Goal: Transaction & Acquisition: Purchase product/service

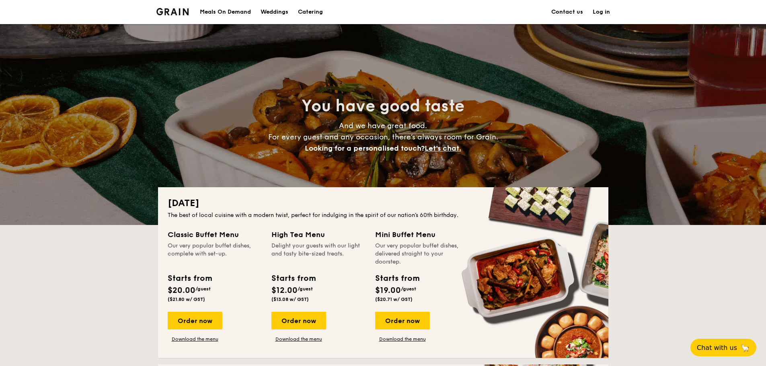
click at [601, 12] on link "Log in" at bounding box center [601, 12] width 17 height 24
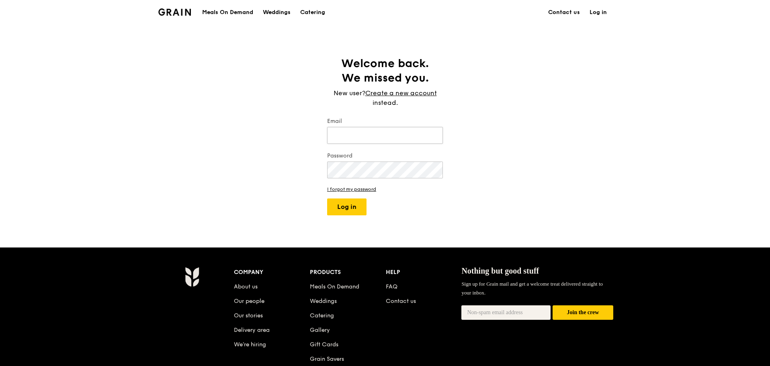
click at [371, 142] on input "Email" at bounding box center [385, 135] width 116 height 17
type input "khooweizhi99@gmail.com"
click at [327, 199] on button "Log in" at bounding box center [346, 207] width 39 height 17
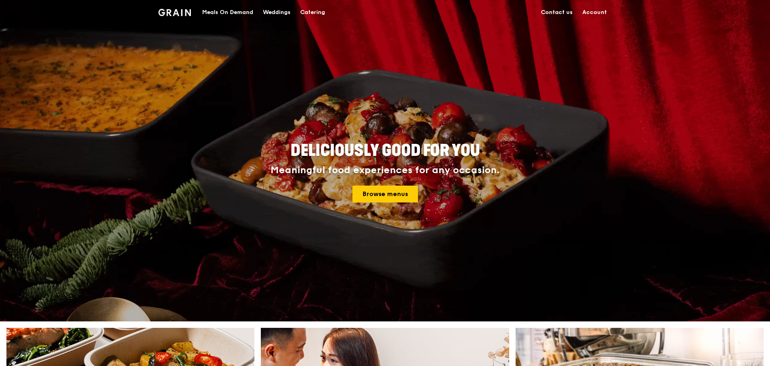
click at [595, 8] on link "Account" at bounding box center [595, 12] width 34 height 24
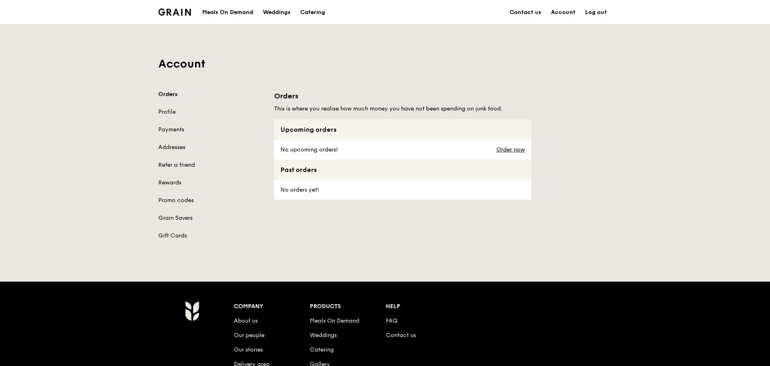
click at [494, 142] on div "Order now" at bounding box center [512, 150] width 40 height 20
click at [501, 149] on link "Order now" at bounding box center [511, 150] width 29 height 6
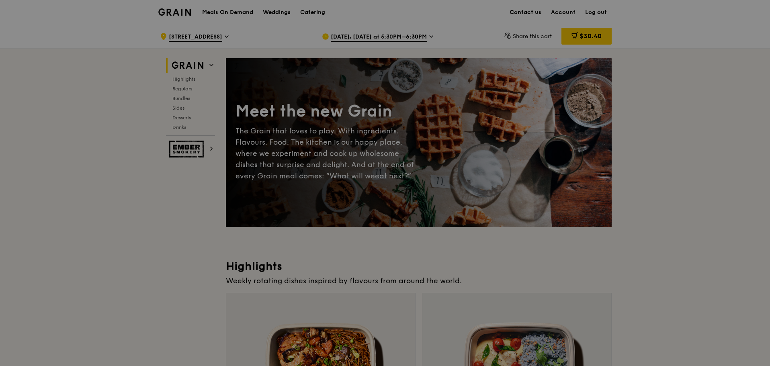
click at [216, 10] on div at bounding box center [385, 183] width 770 height 366
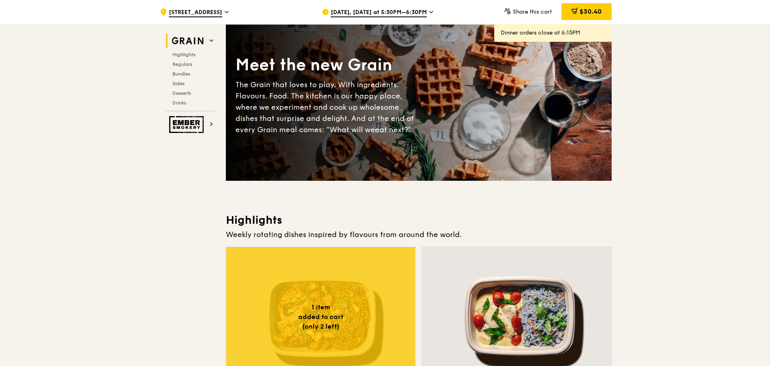
scroll to position [161, 0]
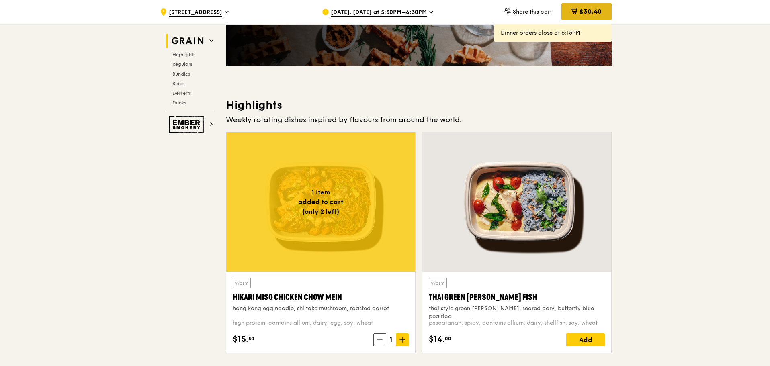
click at [590, 10] on span "$30.40" at bounding box center [591, 12] width 22 height 8
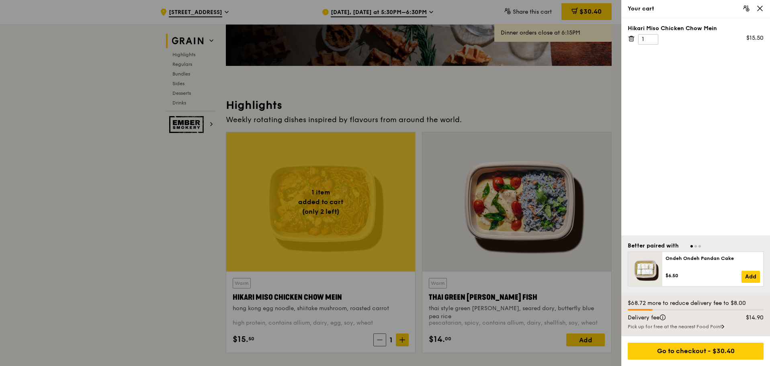
click at [632, 37] on icon at bounding box center [631, 36] width 2 height 1
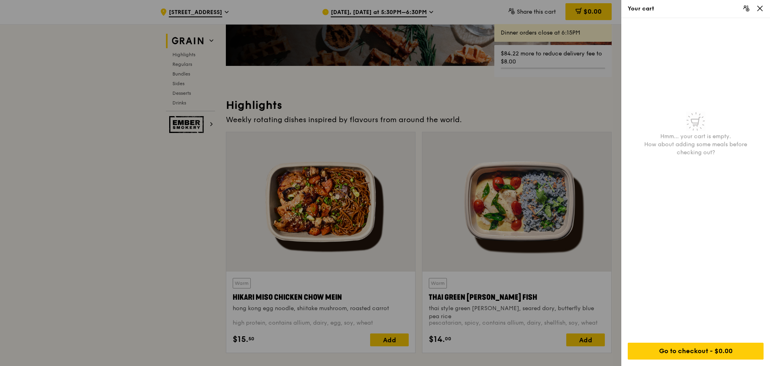
click at [476, 119] on div at bounding box center [385, 183] width 770 height 366
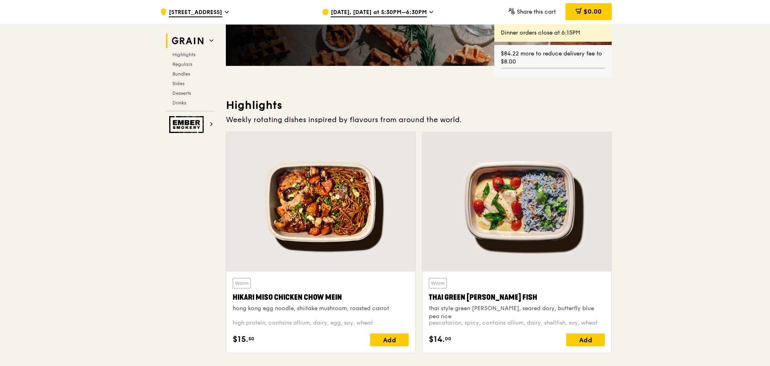
click at [440, 13] on div "Aug 13, Today at 5:30PM–6:30PM" at bounding box center [396, 12] width 149 height 24
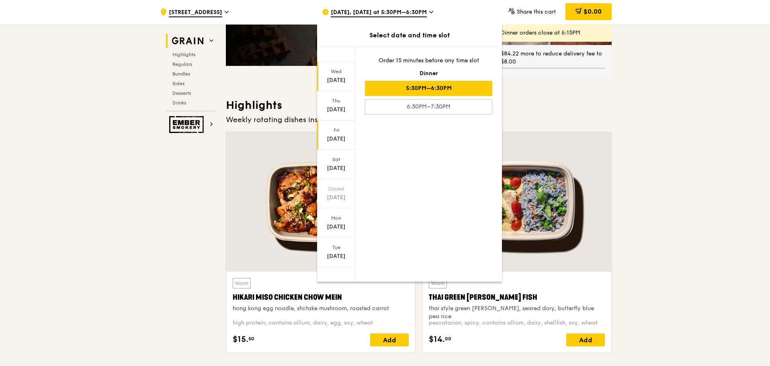
click at [335, 129] on div "Fri" at bounding box center [336, 130] width 36 height 6
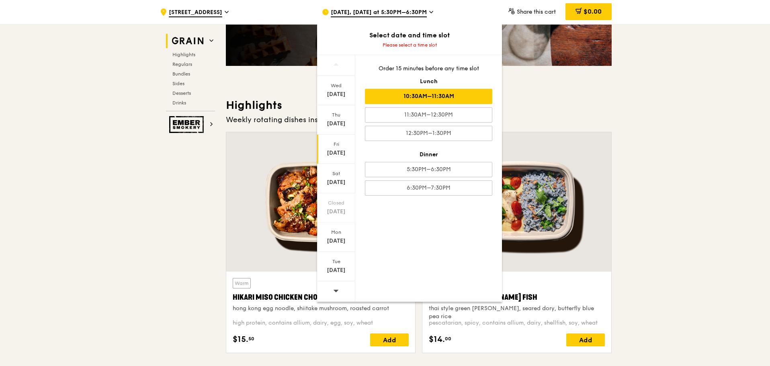
click at [417, 99] on div "10:30AM–11:30AM" at bounding box center [428, 96] width 127 height 15
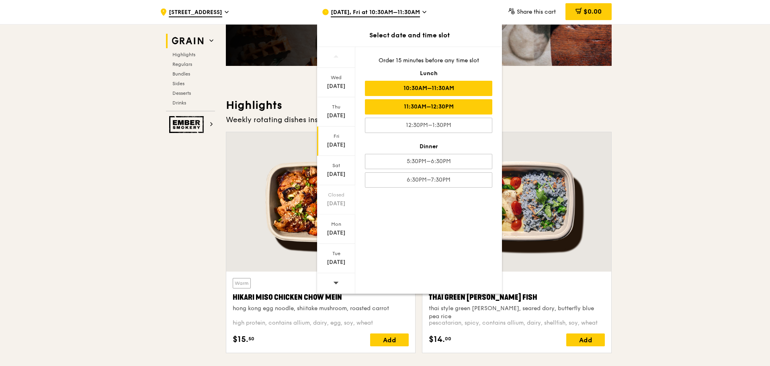
click at [445, 109] on div "11:30AM–12:30PM" at bounding box center [428, 106] width 127 height 15
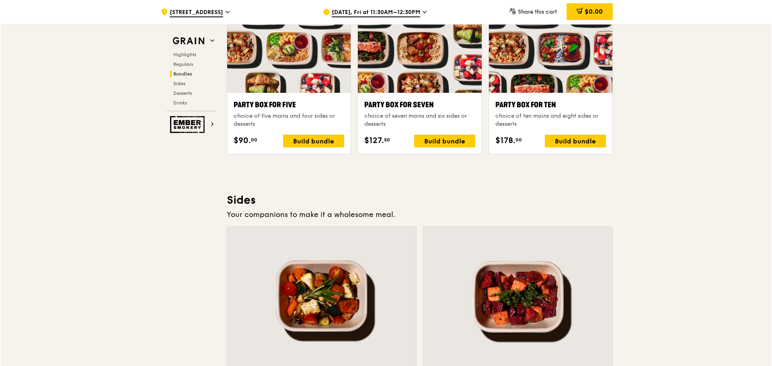
scroll to position [1608, 0]
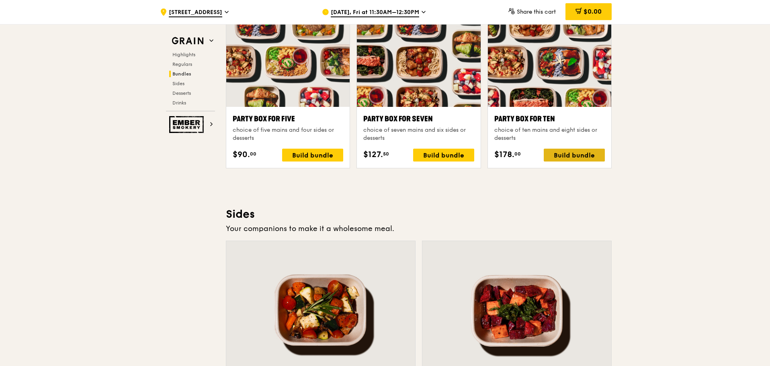
click at [577, 159] on div "Build bundle" at bounding box center [574, 155] width 61 height 13
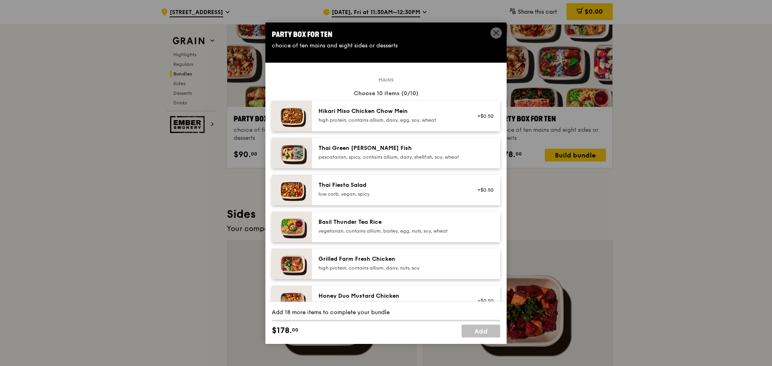
click at [361, 156] on div "pescatarian, spicy, contains allium, dairy, shellfish, soy, wheat" at bounding box center [390, 157] width 144 height 6
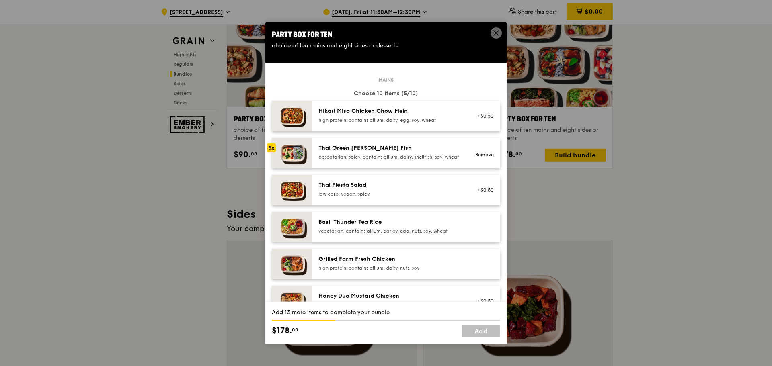
click at [393, 271] on div "high protein, contains allium, dairy, nuts, soy" at bounding box center [390, 268] width 144 height 6
click at [390, 271] on div "high protein, contains allium, dairy, nuts, soy" at bounding box center [390, 268] width 144 height 6
click at [358, 234] on div "vegetarian, contains allium, barley, egg, nuts, soy, wheat" at bounding box center [390, 231] width 144 height 6
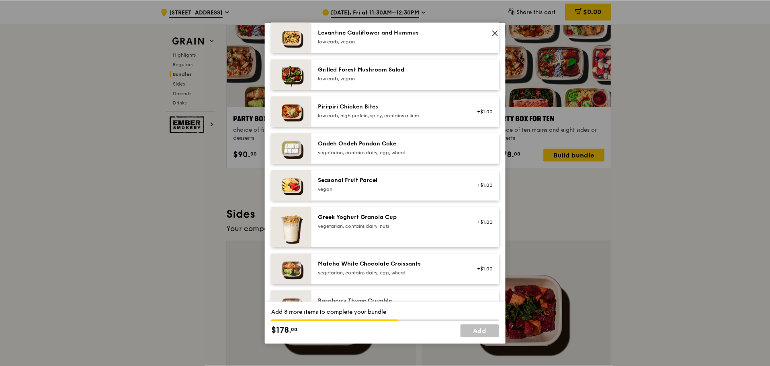
scroll to position [523, 0]
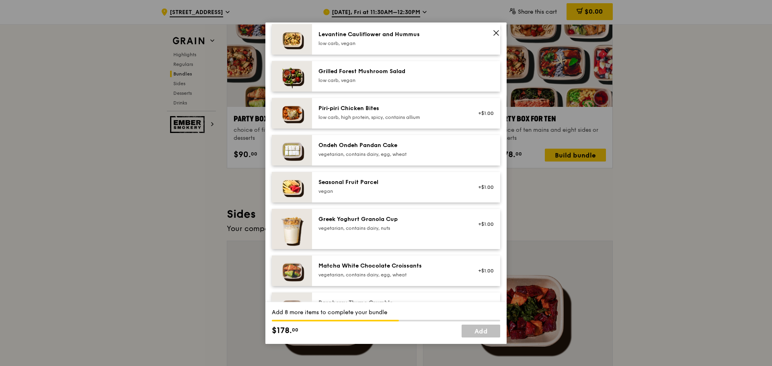
click at [347, 158] on div "vegetarian, contains dairy, egg, wheat" at bounding box center [390, 154] width 144 height 6
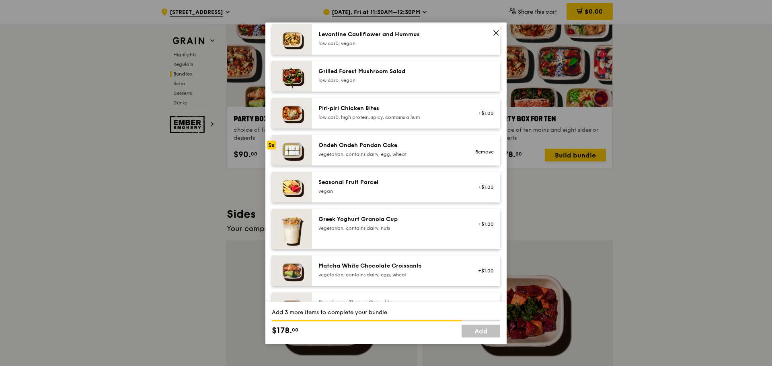
click at [345, 158] on div "vegetarian, contains dairy, egg, wheat" at bounding box center [390, 154] width 144 height 6
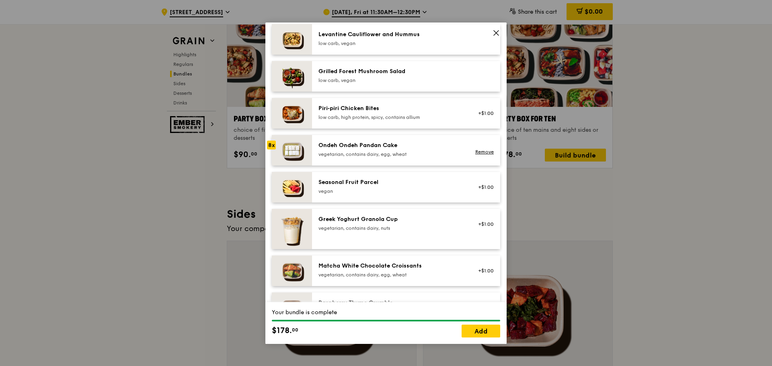
click at [345, 158] on div "vegetarian, contains dairy, egg, wheat" at bounding box center [390, 154] width 144 height 6
click at [474, 334] on link "Add" at bounding box center [481, 331] width 39 height 13
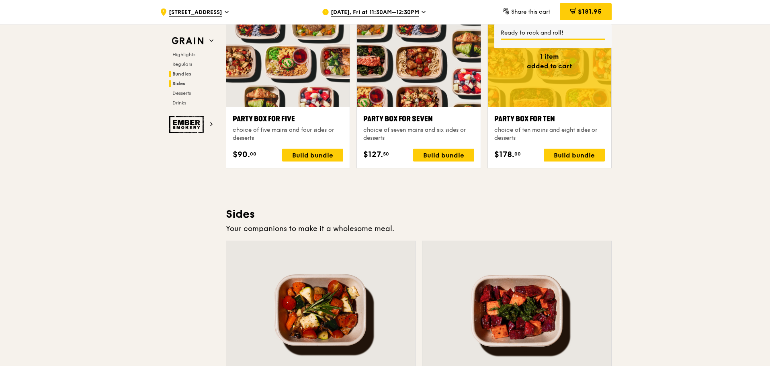
click at [182, 85] on span "Sides" at bounding box center [178, 84] width 13 height 6
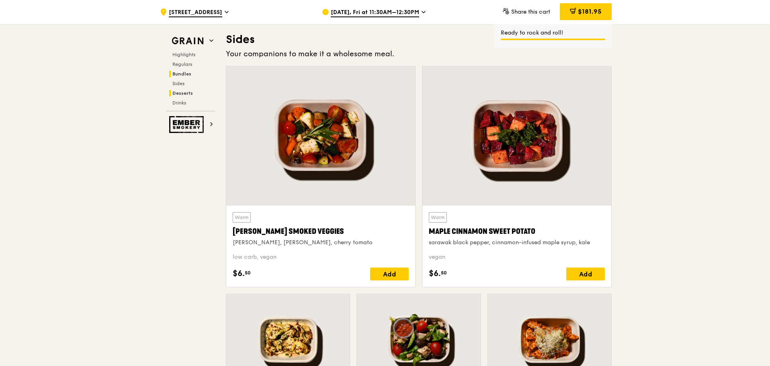
click at [180, 94] on span "Desserts" at bounding box center [182, 93] width 21 height 6
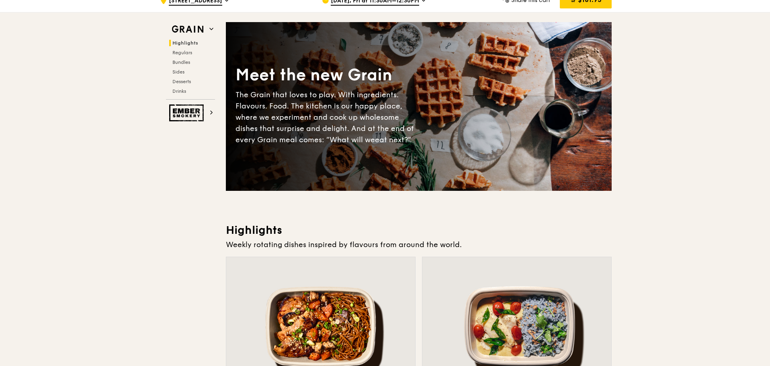
scroll to position [0, 0]
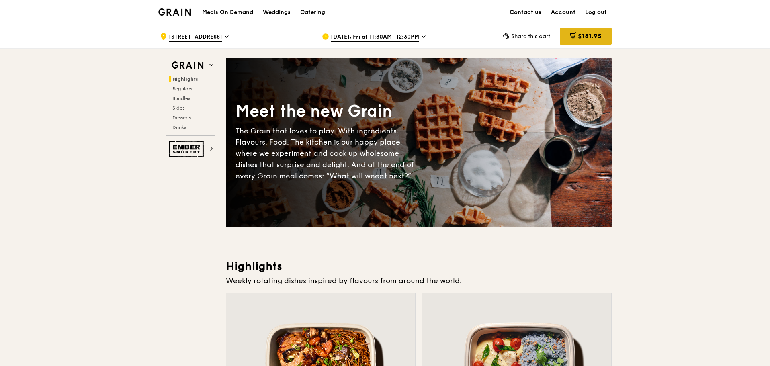
click at [584, 36] on span "$181.95" at bounding box center [590, 36] width 24 height 8
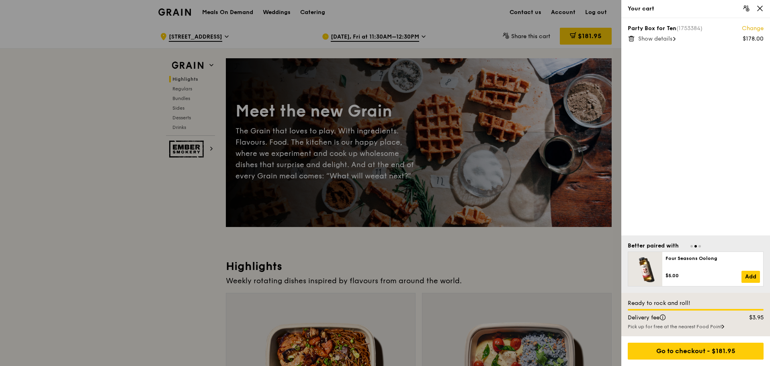
click at [535, 58] on div at bounding box center [385, 183] width 770 height 366
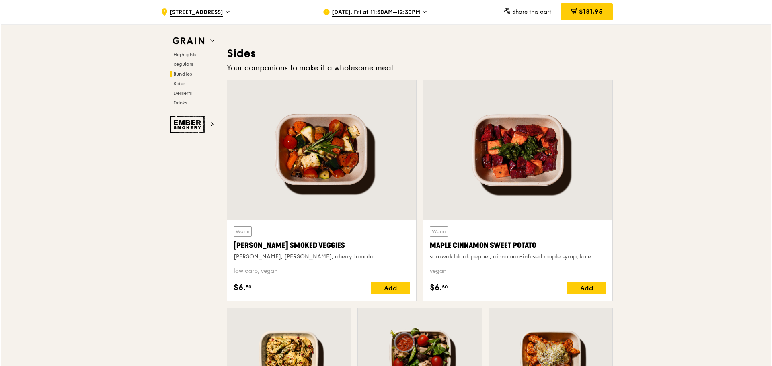
scroll to position [1528, 0]
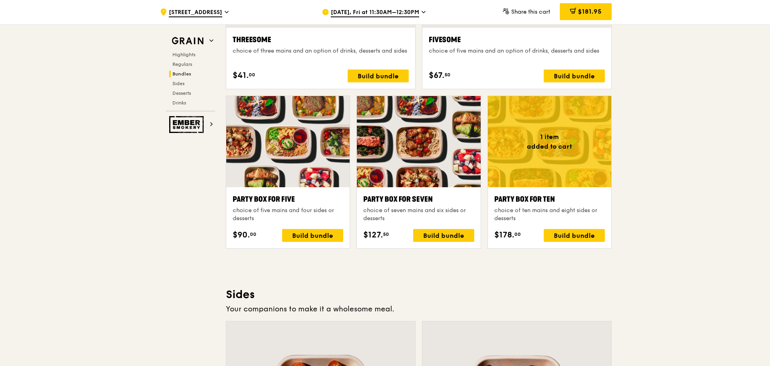
drag, startPoint x: 140, startPoint y: 261, endPoint x: 144, endPoint y: 250, distance: 11.2
click at [142, 259] on div ".cls-1 { fill: none; stroke: #fff; stroke-linecap: round; stroke-linejoin: roun…" at bounding box center [385, 189] width 770 height 3387
click at [556, 230] on div "Build bundle" at bounding box center [574, 235] width 61 height 13
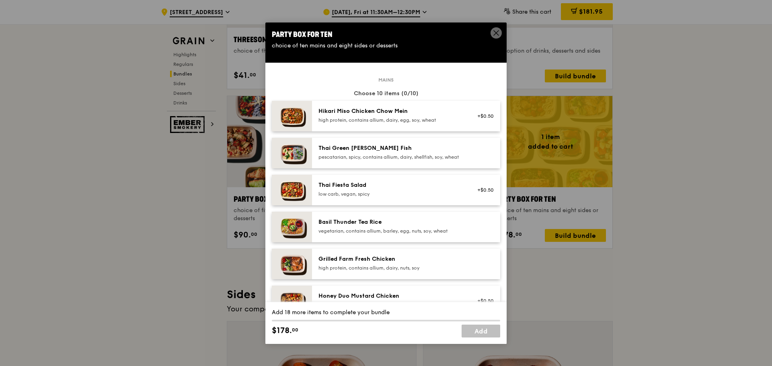
click at [419, 159] on div "pescatarian, spicy, contains allium, dairy, shellfish, soy, wheat" at bounding box center [390, 157] width 144 height 6
click at [340, 234] on div "Basil Thunder Tea Rice vegetarian, contains allium, barley, egg, nuts, soy, whe…" at bounding box center [390, 226] width 144 height 16
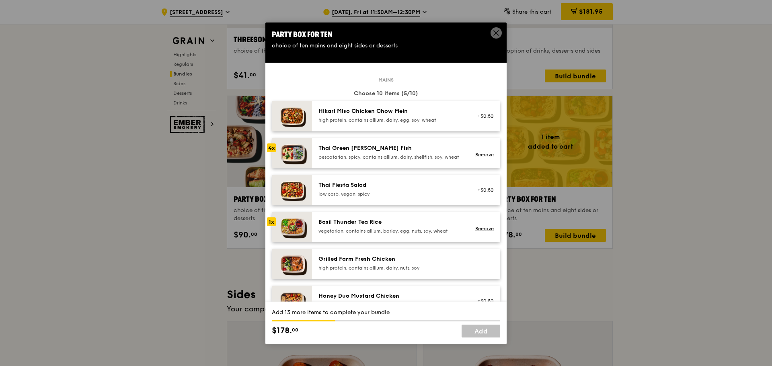
click at [358, 263] on div "Grilled Farm Fresh Chicken" at bounding box center [390, 259] width 144 height 8
click at [361, 263] on div "Grilled Farm Fresh Chicken" at bounding box center [390, 259] width 144 height 8
click at [362, 263] on div "Grilled Farm Fresh Chicken" at bounding box center [390, 259] width 144 height 8
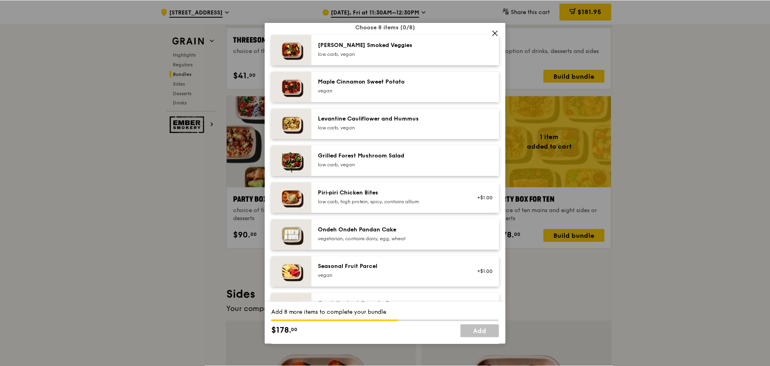
scroll to position [442, 0]
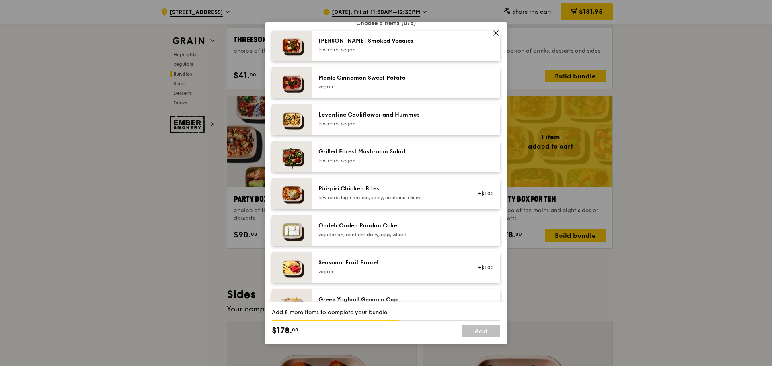
click at [354, 224] on div "Ondeh Ondeh Pandan Cake vegetarian, contains dairy, egg, wheat" at bounding box center [406, 230] width 188 height 31
click at [355, 223] on div "Ondeh Ondeh Pandan Cake vegetarian, contains dairy, egg, wheat Remove" at bounding box center [406, 230] width 188 height 31
click at [355, 221] on div "Sides/dessert Choose 8 items (3/8) Rosemary Smoked Veggies low carb, vegan Mapl…" at bounding box center [386, 214] width 228 height 410
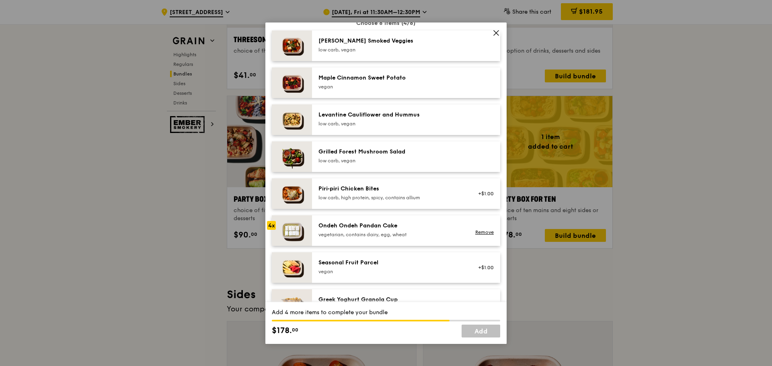
click at [355, 221] on div "Sides/dessert Choose 8 items (4/8) Rosemary Smoked Veggies low carb, vegan Mapl…" at bounding box center [386, 214] width 228 height 410
click at [357, 226] on div "Ondeh Ondeh Pandan Cake vegetarian, contains dairy, egg, wheat Remove" at bounding box center [406, 230] width 188 height 31
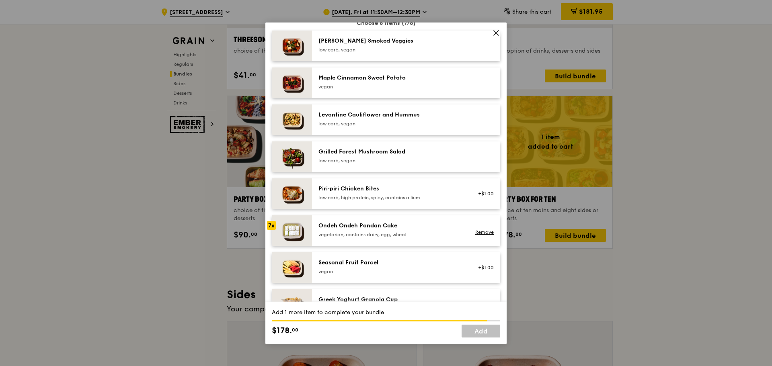
click at [357, 226] on div "Ondeh Ondeh Pandan Cake vegetarian, contains dairy, egg, wheat Remove" at bounding box center [406, 230] width 188 height 31
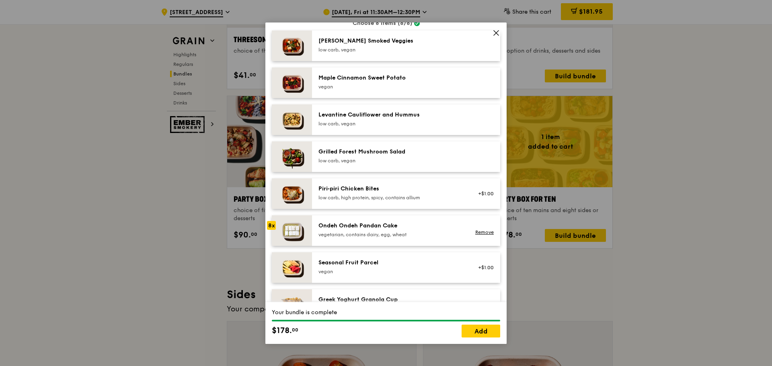
click at [357, 226] on div "Ondeh Ondeh Pandan Cake vegetarian, contains dairy, egg, wheat Remove" at bounding box center [406, 230] width 188 height 31
click at [485, 335] on link "Add" at bounding box center [481, 331] width 39 height 13
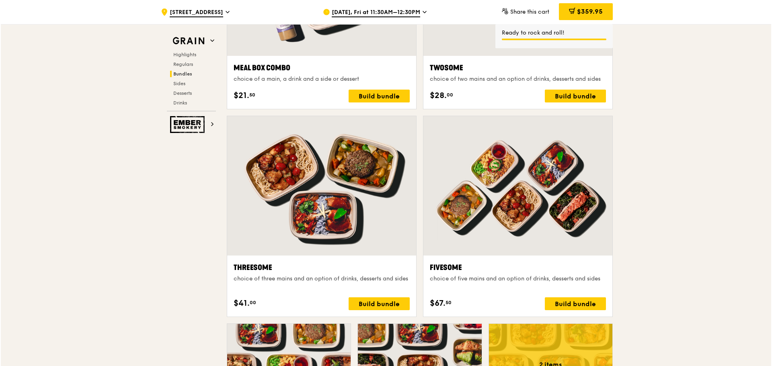
scroll to position [1447, 0]
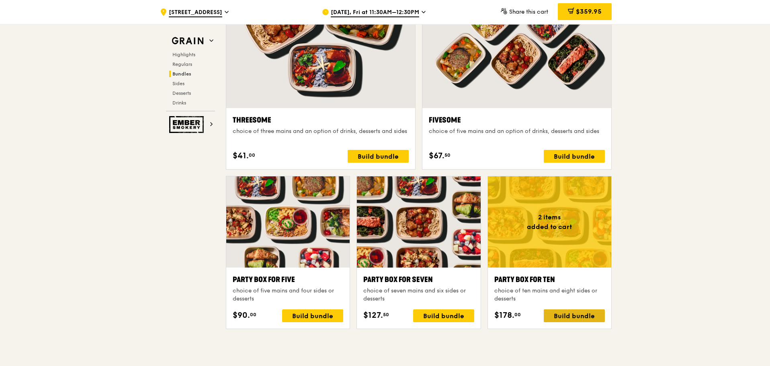
click at [581, 315] on div "Build bundle" at bounding box center [574, 316] width 61 height 13
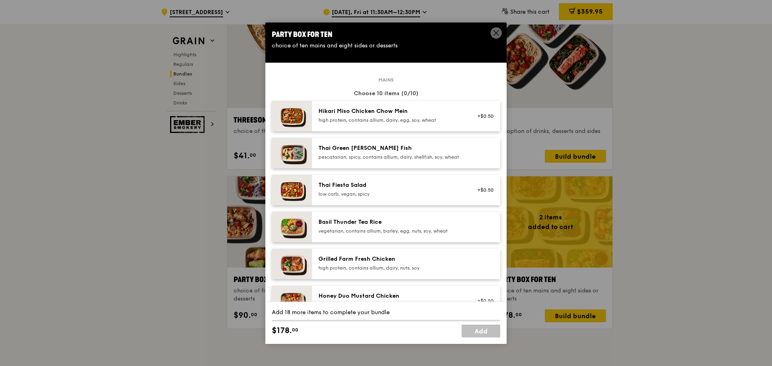
click at [385, 160] on div "pescatarian, spicy, contains allium, dairy, shellfish, soy, wheat" at bounding box center [390, 157] width 144 height 6
click at [355, 222] on div "Basil Thunder Tea Rice vegetarian, contains allium, barley, egg, nuts, soy, whe…" at bounding box center [406, 227] width 188 height 31
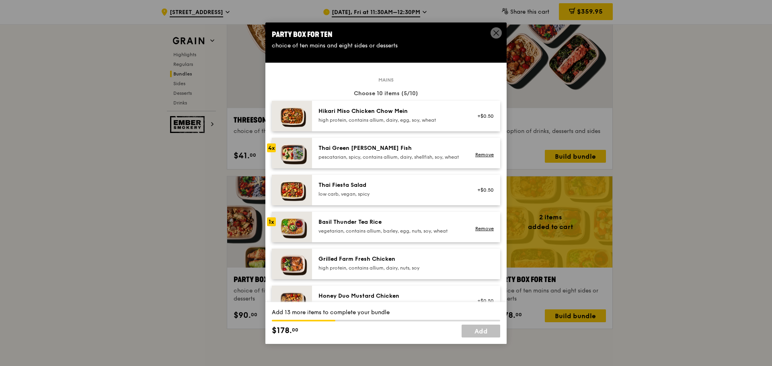
click at [320, 263] on div "Grilled Farm Fresh Chicken" at bounding box center [390, 259] width 144 height 8
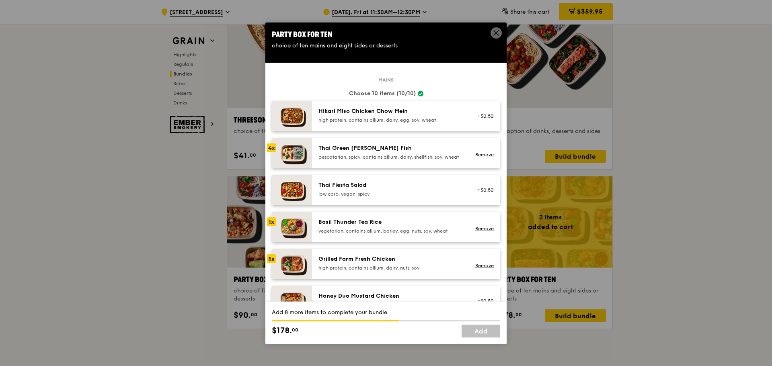
click at [347, 158] on div "pescatarian, spicy, contains allium, dairy, shellfish, soy, wheat" at bounding box center [390, 157] width 144 height 6
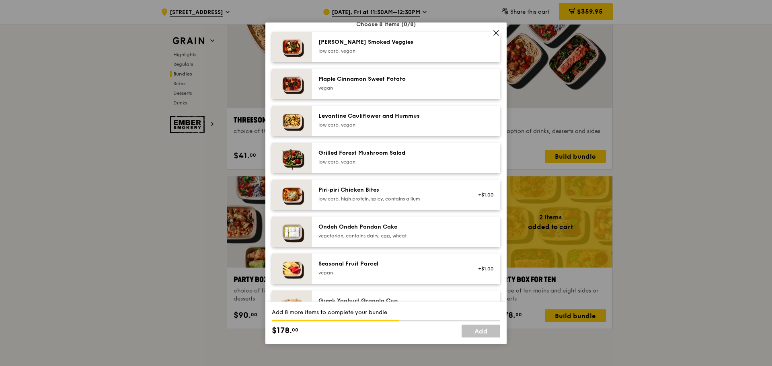
scroll to position [442, 0]
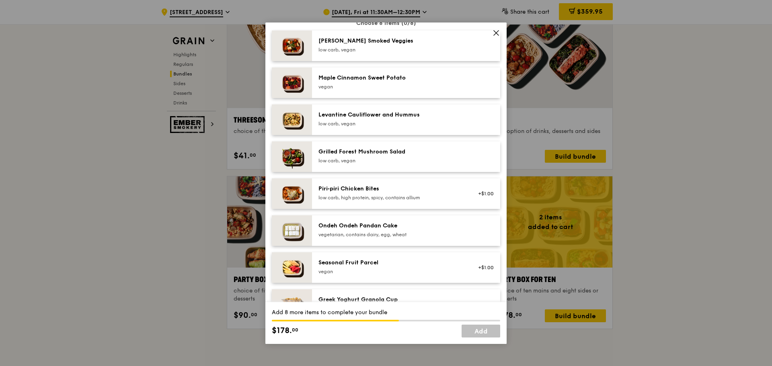
click at [355, 238] on div "vegetarian, contains dairy, egg, wheat" at bounding box center [390, 235] width 144 height 6
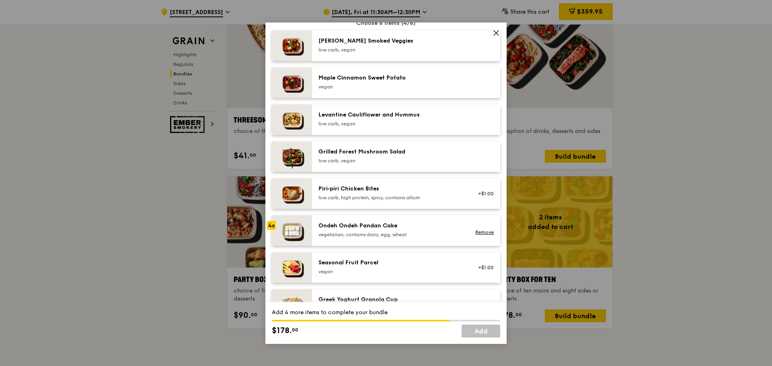
click at [355, 238] on div "vegetarian, contains dairy, egg, wheat" at bounding box center [390, 235] width 144 height 6
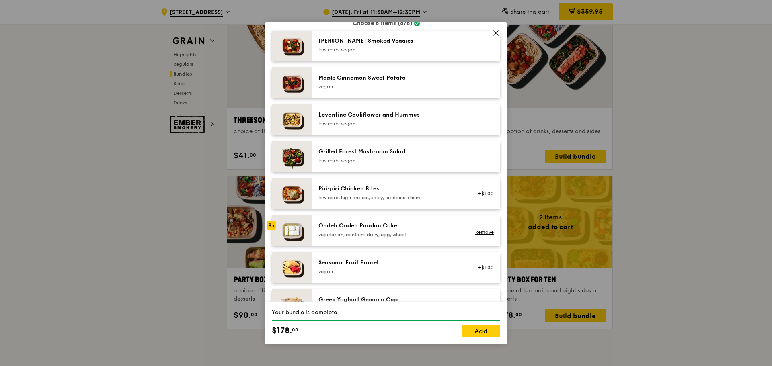
click at [355, 238] on div "vegetarian, contains dairy, egg, wheat" at bounding box center [390, 235] width 144 height 6
click at [465, 330] on link "Add" at bounding box center [481, 331] width 39 height 13
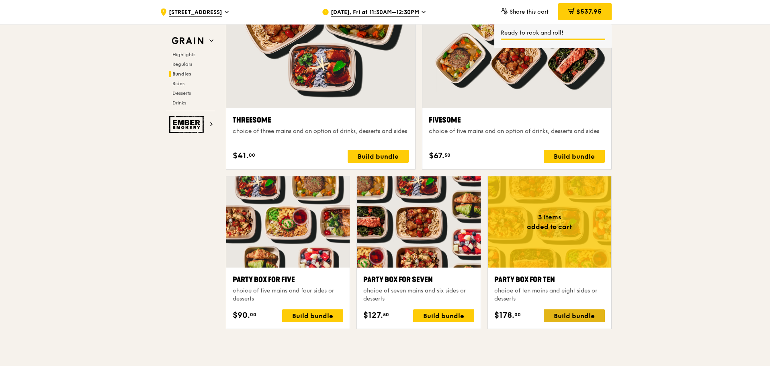
click at [575, 315] on div "Build bundle" at bounding box center [574, 316] width 61 height 13
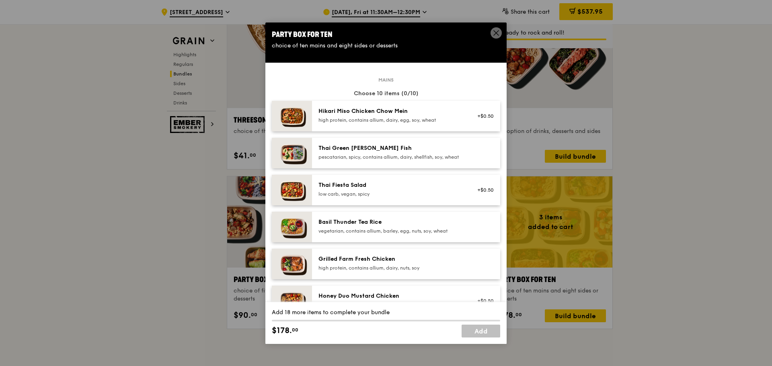
click at [347, 148] on div "Thai Green [PERSON_NAME] Fish" at bounding box center [390, 148] width 144 height 8
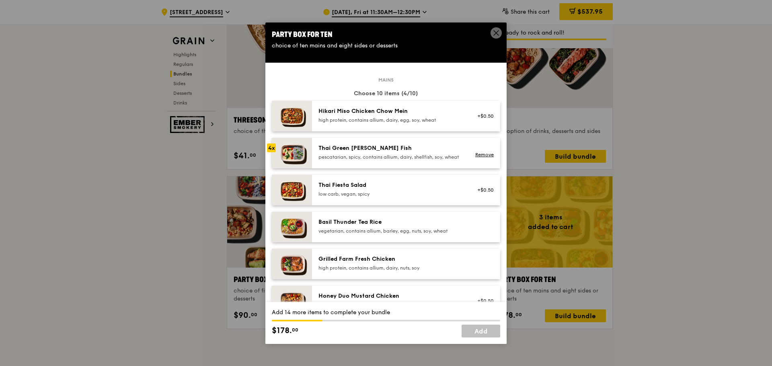
click at [347, 148] on div "Thai Green [PERSON_NAME] Fish" at bounding box center [390, 148] width 144 height 8
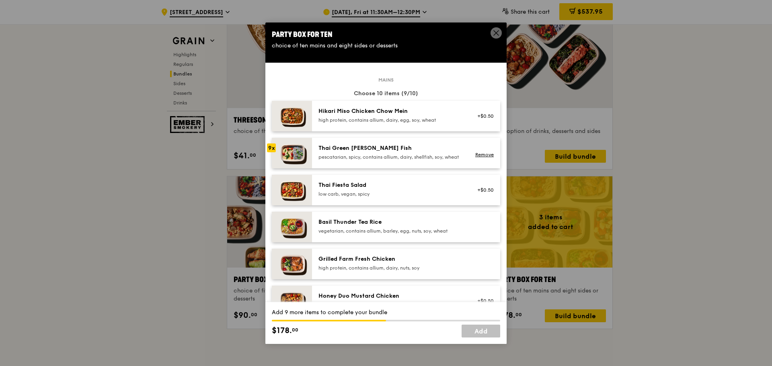
click at [347, 148] on div "Thai Green [PERSON_NAME] Fish" at bounding box center [390, 148] width 144 height 8
click at [347, 150] on div "Thai Green [PERSON_NAME] Fish" at bounding box center [390, 148] width 144 height 8
click at [387, 262] on div "Grilled Farm Fresh Chicken" at bounding box center [390, 259] width 144 height 8
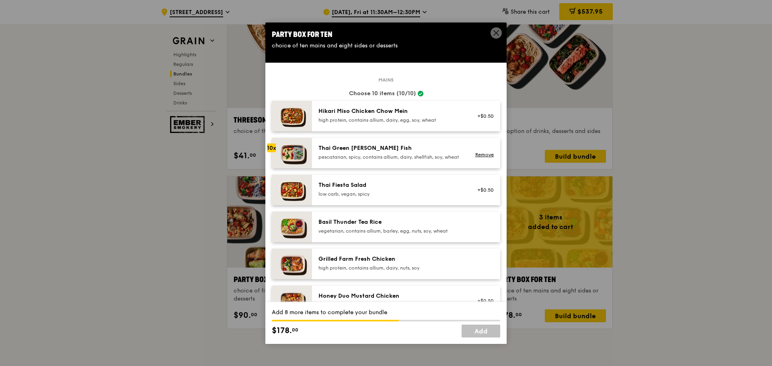
click at [387, 262] on div "Grilled Farm Fresh Chicken" at bounding box center [390, 259] width 144 height 8
click at [375, 271] on div "Grilled Farm Fresh Chicken high protein, contains allium, dairy, nuts, soy" at bounding box center [390, 263] width 144 height 16
click at [324, 160] on div "pescatarian, spicy, contains allium, dairy, shellfish, soy, wheat" at bounding box center [390, 157] width 144 height 6
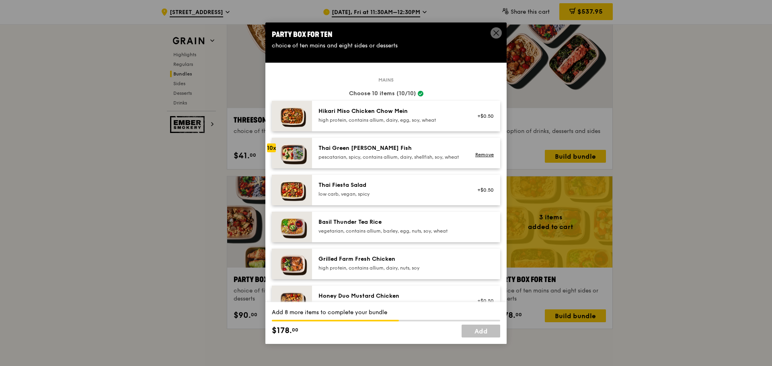
click at [324, 160] on div "pescatarian, spicy, contains allium, dairy, shellfish, soy, wheat" at bounding box center [390, 157] width 144 height 6
click at [482, 158] on div "Remove" at bounding box center [482, 155] width 21 height 6
click at [369, 160] on div "pescatarian, spicy, contains allium, dairy, shellfish, soy, wheat" at bounding box center [390, 157] width 144 height 6
click at [488, 161] on div "Remove" at bounding box center [483, 153] width 31 height 18
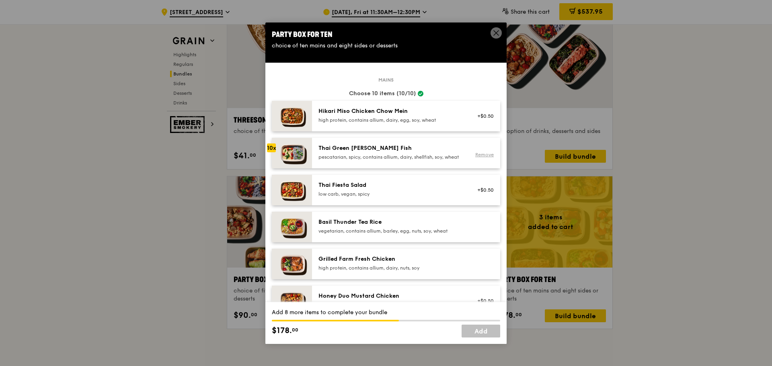
click at [483, 158] on link "Remove" at bounding box center [484, 155] width 18 height 6
click at [392, 154] on div "pescatarian, spicy, contains allium, dairy, shellfish, soy, wheat" at bounding box center [390, 157] width 144 height 6
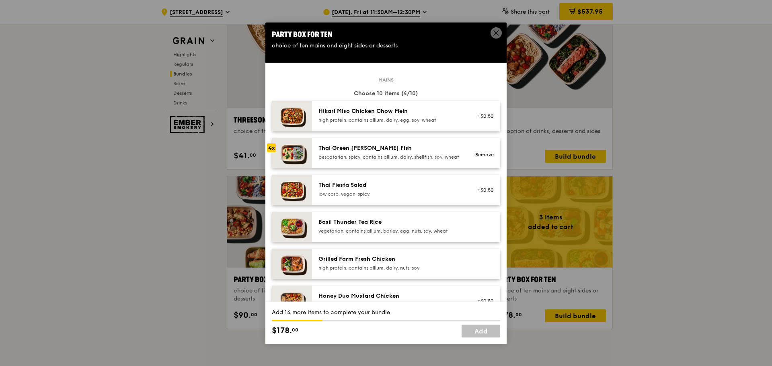
click at [392, 154] on div "pescatarian, spicy, contains allium, dairy, shellfish, soy, wheat" at bounding box center [390, 157] width 144 height 6
click at [349, 263] on div "Grilled Farm Fresh Chicken" at bounding box center [390, 259] width 144 height 8
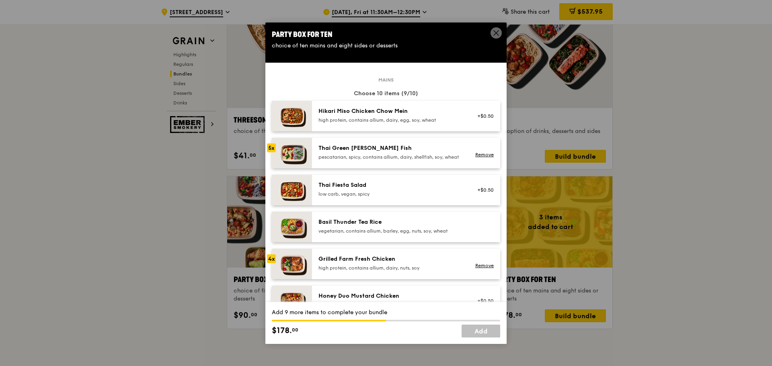
click at [349, 263] on div "Grilled Farm Fresh Chicken" at bounding box center [390, 259] width 144 height 8
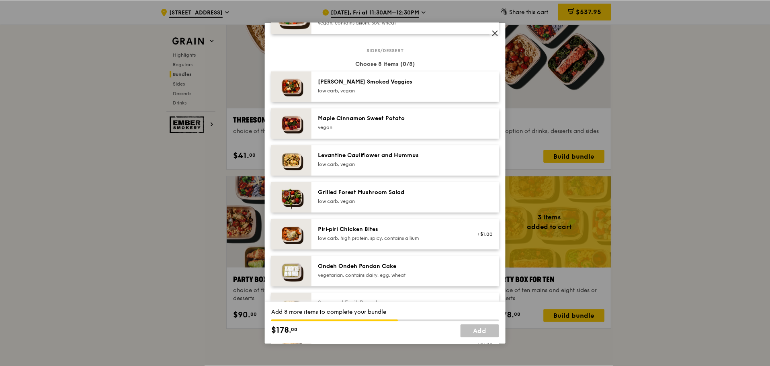
scroll to position [402, 0]
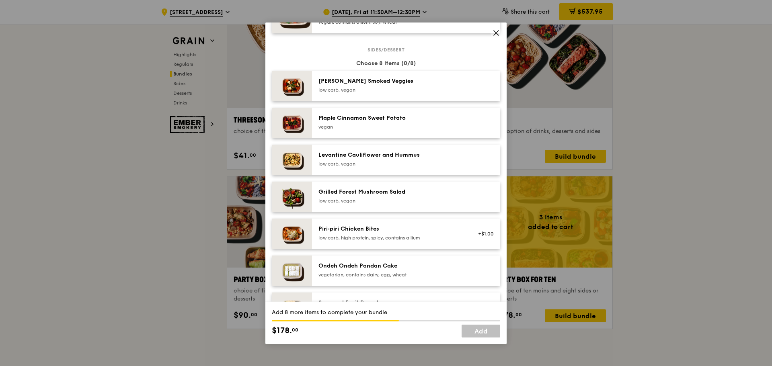
click at [359, 270] on div "Ondeh Ondeh Pandan Cake" at bounding box center [390, 266] width 144 height 8
click at [360, 270] on div "Ondeh Ondeh Pandan Cake" at bounding box center [390, 266] width 144 height 8
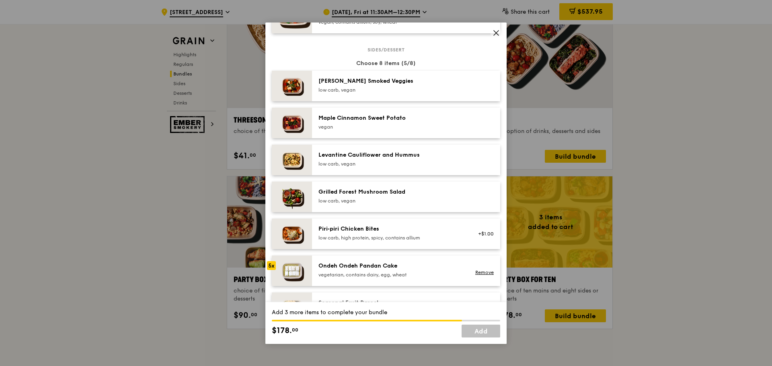
click at [360, 270] on div "Ondeh Ondeh Pandan Cake" at bounding box center [390, 266] width 144 height 8
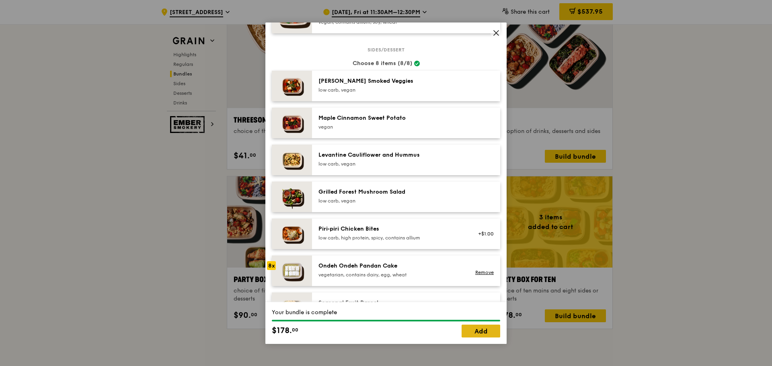
click at [473, 333] on link "Add" at bounding box center [481, 331] width 39 height 13
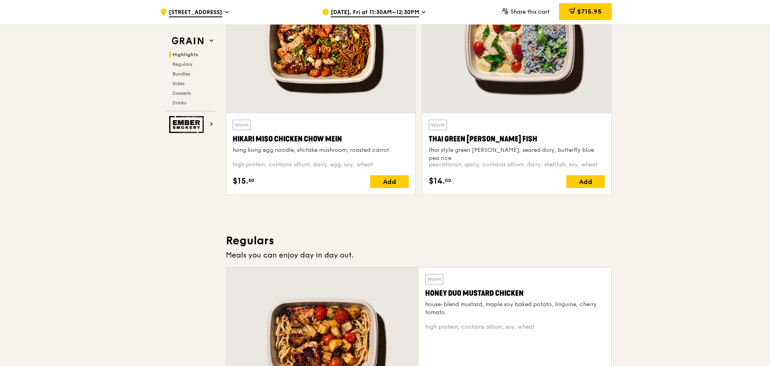
scroll to position [201, 0]
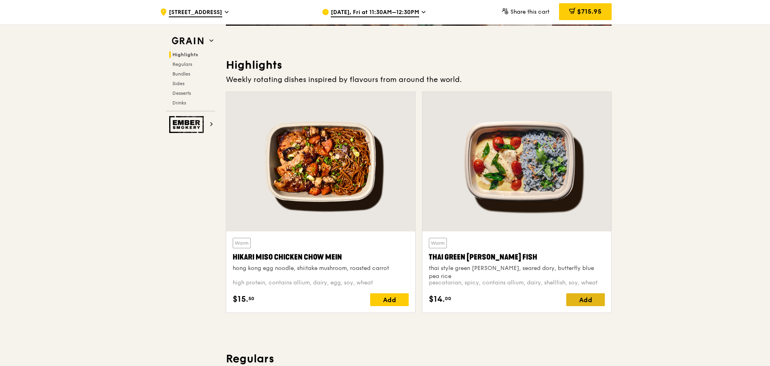
click at [573, 299] on div "Add" at bounding box center [585, 299] width 39 height 13
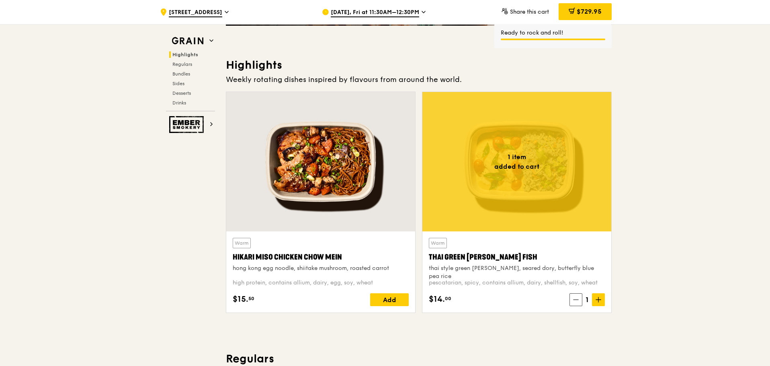
click at [593, 16] on div "$729.95" at bounding box center [585, 11] width 53 height 17
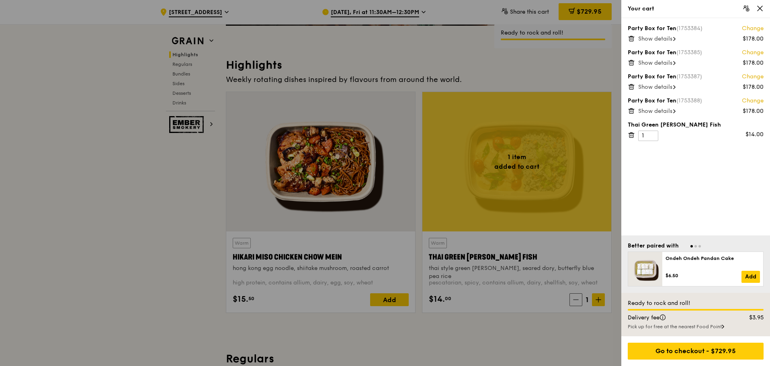
click at [673, 42] on span "Show details" at bounding box center [655, 38] width 34 height 7
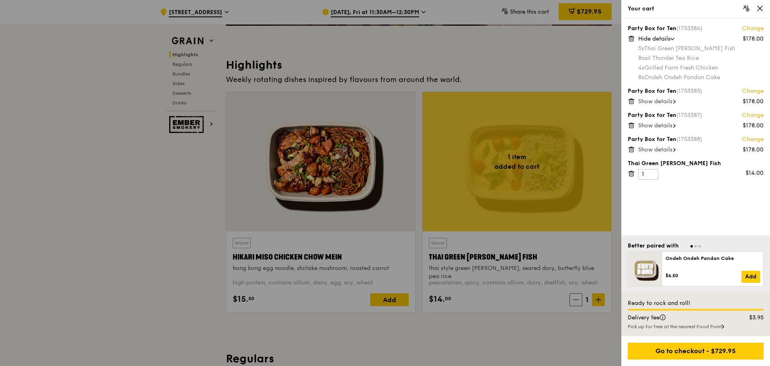
click at [673, 102] on span "Show details" at bounding box center [655, 101] width 34 height 7
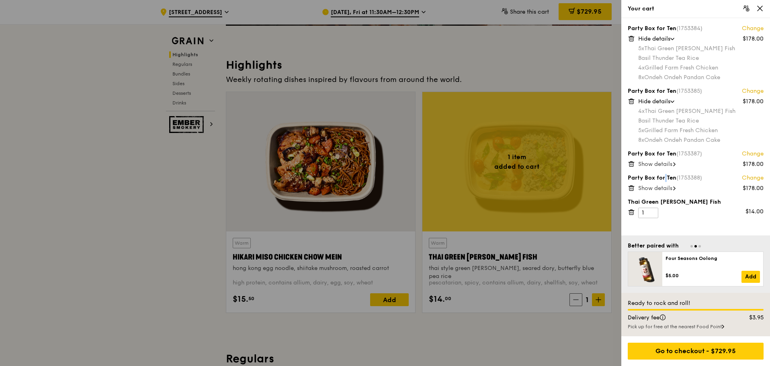
click at [653, 170] on div "Party Box for Ten (1753384) Change $178.00 Hide details 5x Thai Green Curry Fis…" at bounding box center [696, 127] width 149 height 218
click at [663, 167] on span "Show details" at bounding box center [655, 164] width 34 height 7
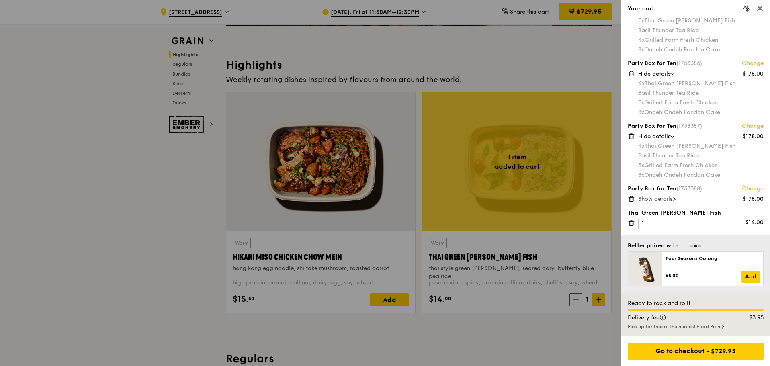
click at [668, 198] on span "Show details" at bounding box center [655, 199] width 34 height 7
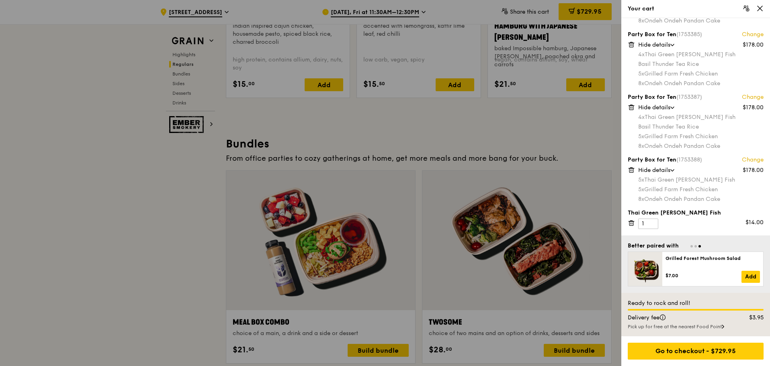
scroll to position [1086, 0]
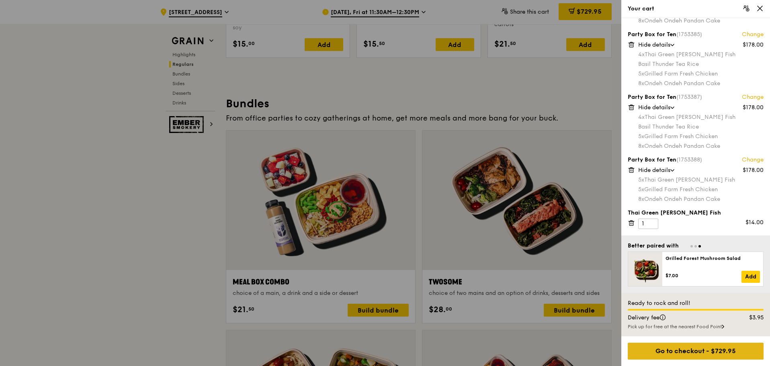
click at [671, 348] on div "Go to checkout - $729.95" at bounding box center [696, 351] width 136 height 17
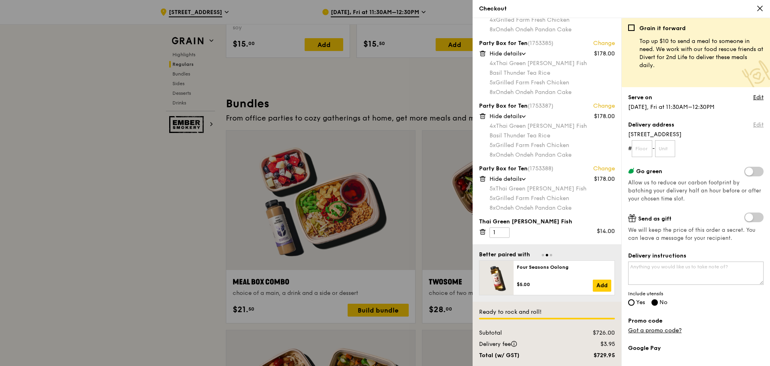
click at [753, 122] on link "Edit" at bounding box center [758, 125] width 10 height 8
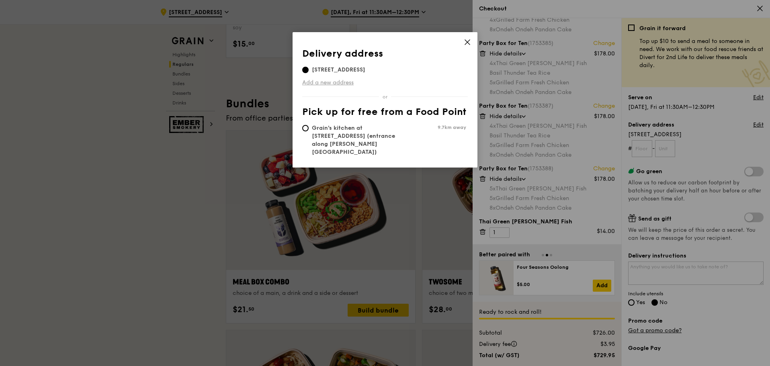
drag, startPoint x: 351, startPoint y: 82, endPoint x: 398, endPoint y: 82, distance: 47.0
click at [398, 82] on link "Add a new address" at bounding box center [385, 83] width 166 height 8
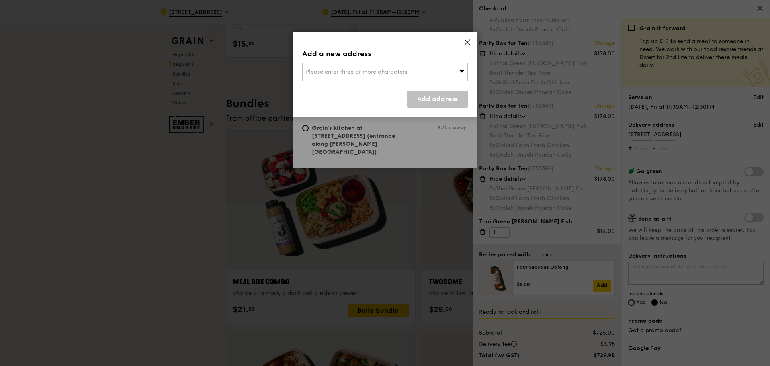
click at [349, 71] on span "Please enter three or more characters" at bounding box center [356, 71] width 101 height 7
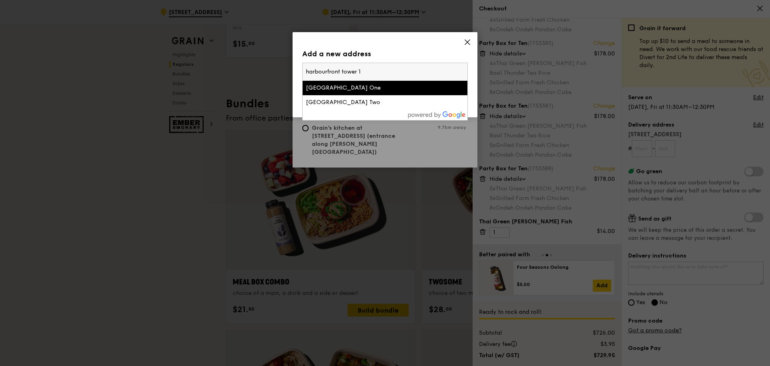
type input "harbourfront tower 1"
click at [370, 84] on div "Harbourfront Tower One" at bounding box center [365, 88] width 119 height 8
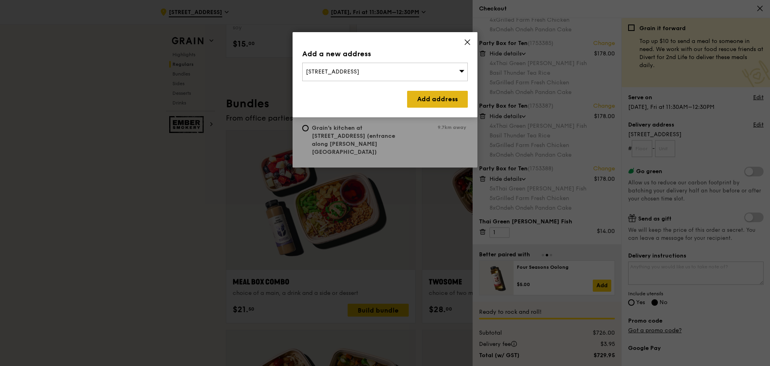
click at [433, 99] on link "Add address" at bounding box center [437, 99] width 61 height 17
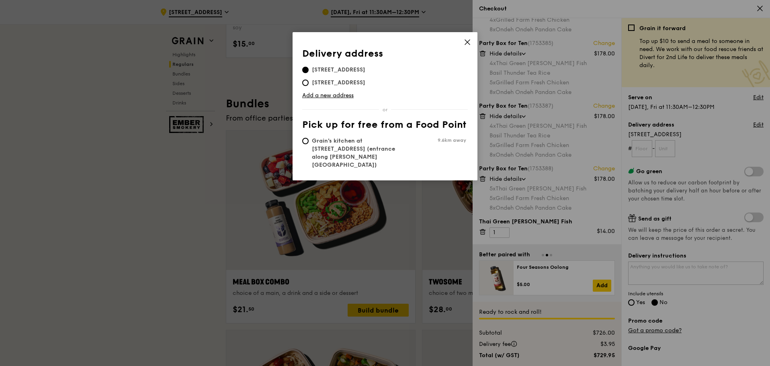
click at [465, 43] on icon at bounding box center [467, 42] width 7 height 7
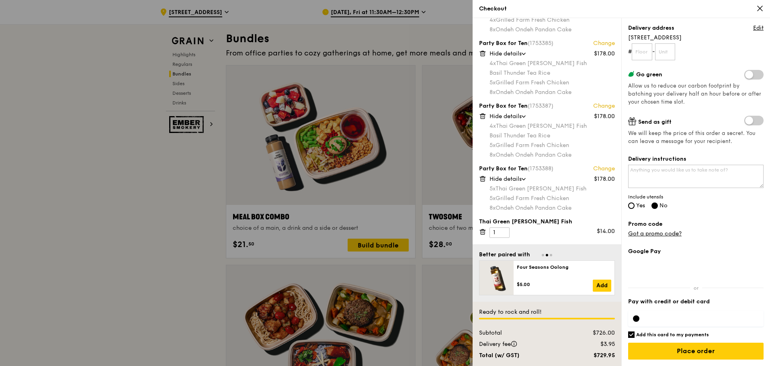
scroll to position [1246, 0]
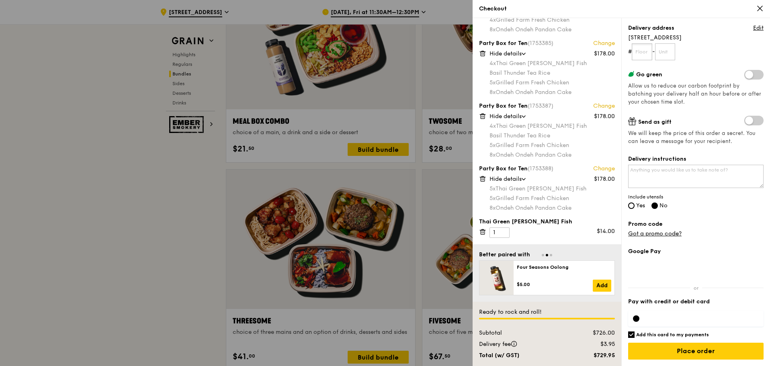
click at [646, 51] on input "text" at bounding box center [642, 51] width 21 height 17
type input "6"
click at [696, 85] on span "Allow us to reduce our carbon footprint by batching your delivery half an hour …" at bounding box center [694, 94] width 133 height 23
click at [679, 177] on textarea "Delivery instructions" at bounding box center [695, 176] width 135 height 23
type textarea "Call me when delivering"
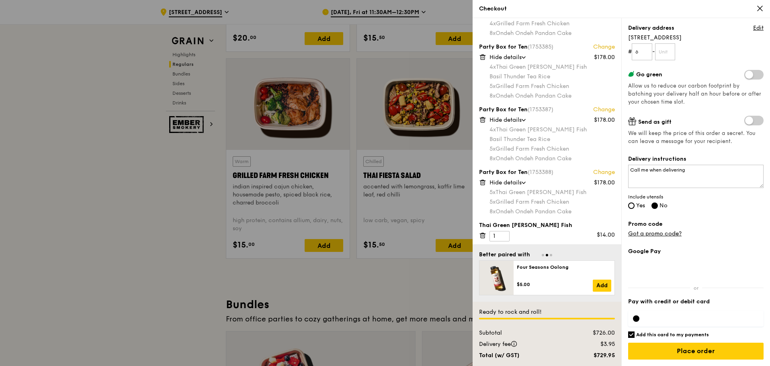
scroll to position [48, 0]
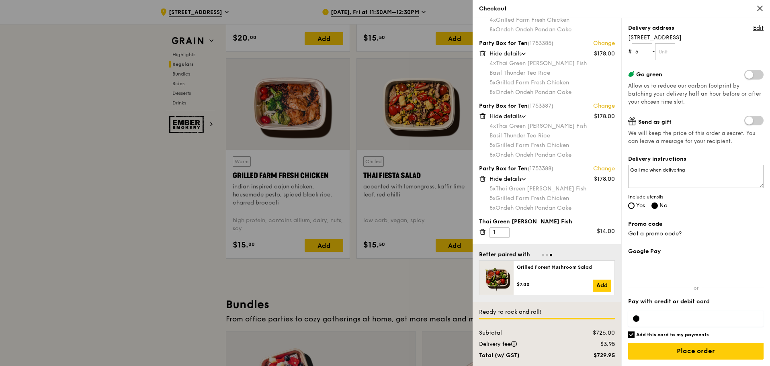
click at [677, 323] on div at bounding box center [695, 319] width 135 height 16
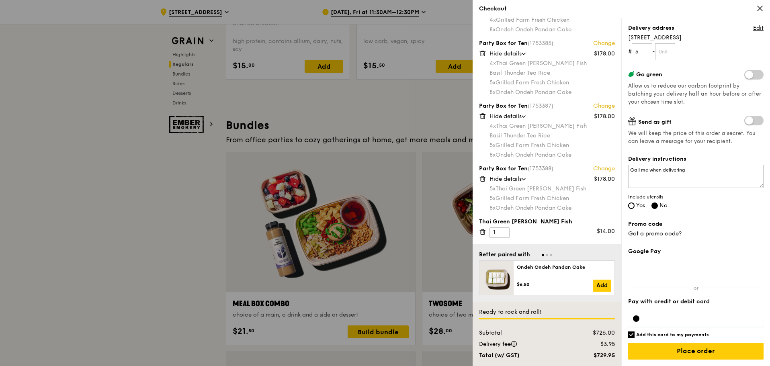
scroll to position [1126, 0]
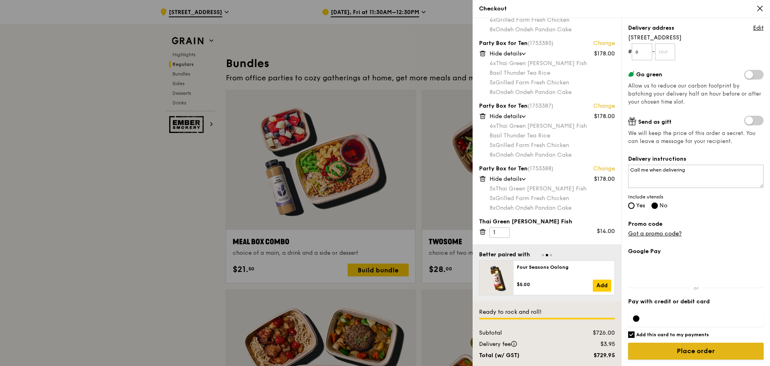
click at [685, 351] on input "Place order" at bounding box center [695, 351] width 135 height 17
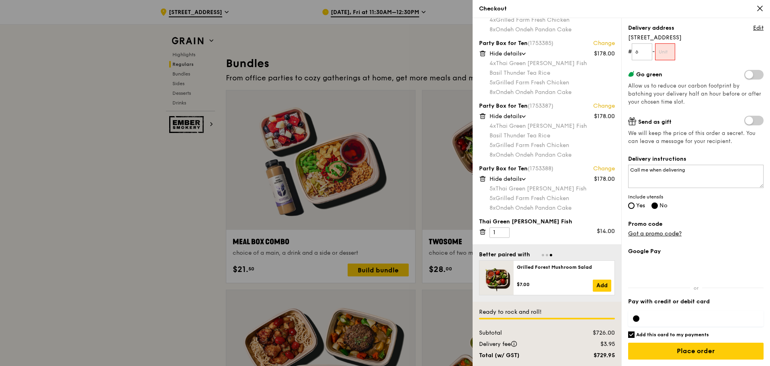
click at [677, 315] on div at bounding box center [695, 319] width 135 height 16
click at [665, 52] on input "text" at bounding box center [665, 51] width 21 height 17
type input "00"
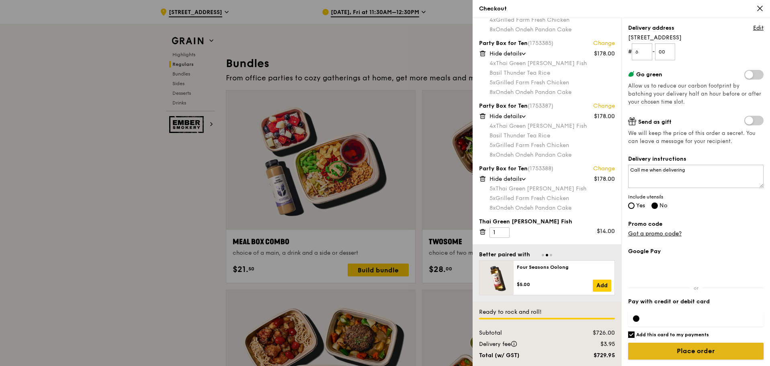
click at [667, 351] on input "Place order" at bounding box center [695, 351] width 135 height 17
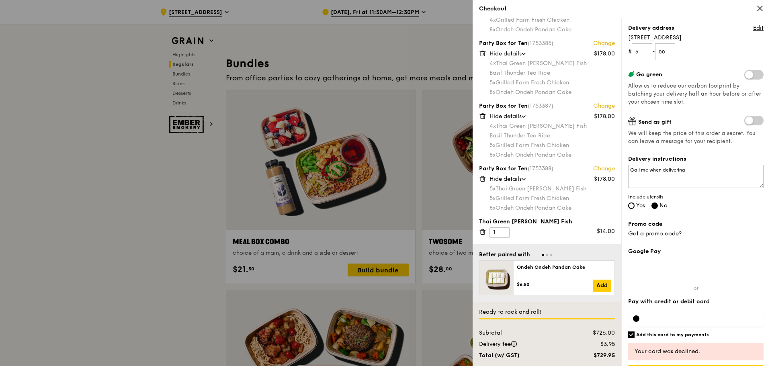
click at [702, 337] on h6 "Add this card to my payments" at bounding box center [672, 335] width 73 height 6
click at [635, 337] on input "Add this card to my payments" at bounding box center [631, 335] width 6 height 6
click at [702, 337] on h6 "Add this card to my payments" at bounding box center [672, 335] width 73 height 6
click at [635, 337] on input "Add this card to my payments" at bounding box center [631, 335] width 6 height 6
checkbox input "true"
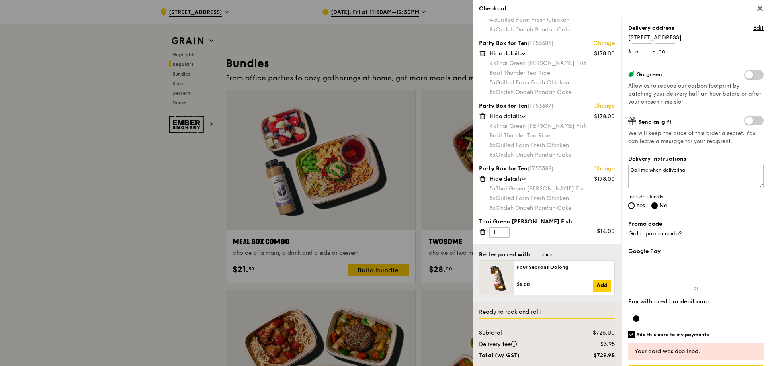
click at [700, 357] on div "Your card was declined." at bounding box center [695, 352] width 135 height 18
click at [719, 349] on div "Your card was declined." at bounding box center [696, 352] width 123 height 8
click at [697, 353] on div "Your card was declined." at bounding box center [696, 352] width 123 height 8
drag, startPoint x: 699, startPoint y: 349, endPoint x: 641, endPoint y: 351, distance: 57.9
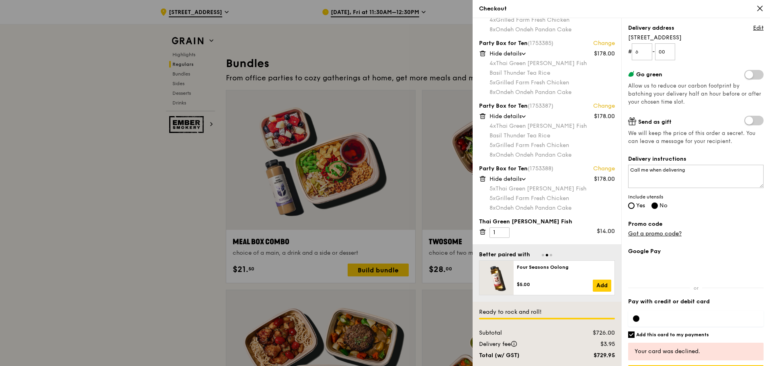
click at [641, 351] on div "Your card was declined." at bounding box center [696, 352] width 123 height 8
click at [661, 355] on div "Your card was declined." at bounding box center [696, 352] width 123 height 8
drag, startPoint x: 596, startPoint y: 355, endPoint x: 613, endPoint y: 355, distance: 16.5
click at [613, 355] on div "$729.95" at bounding box center [595, 356] width 49 height 8
click at [692, 354] on div "Your card was declined." at bounding box center [696, 352] width 123 height 8
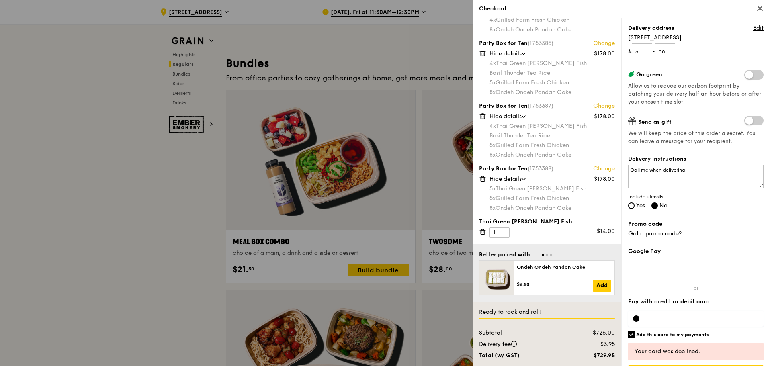
click at [638, 318] on div at bounding box center [636, 319] width 6 height 6
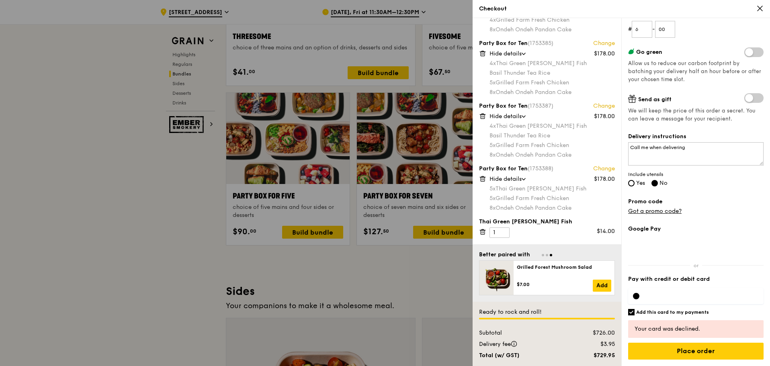
scroll to position [1608, 0]
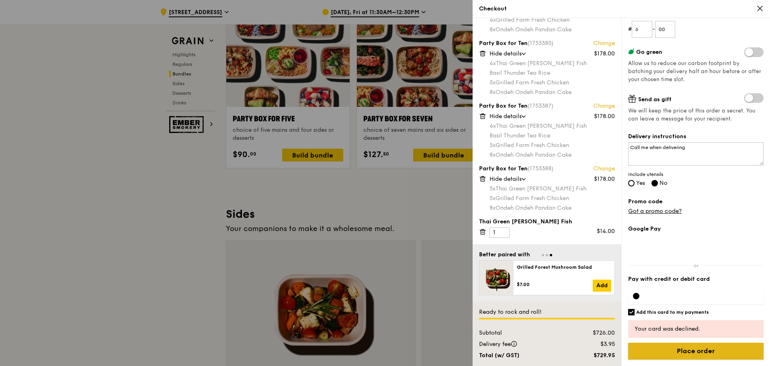
click at [663, 355] on input "Place order" at bounding box center [695, 351] width 135 height 17
click at [704, 352] on input "Place order" at bounding box center [695, 351] width 135 height 17
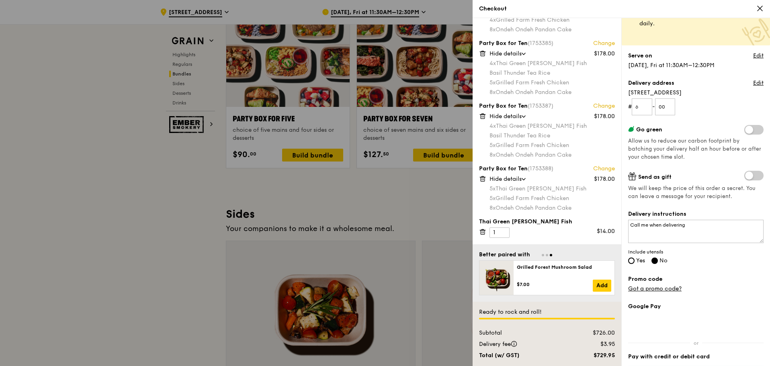
scroll to position [0, 0]
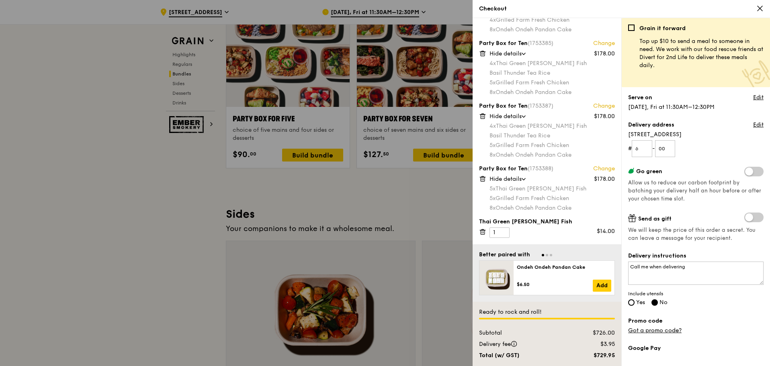
click at [758, 9] on icon at bounding box center [760, 8] width 7 height 7
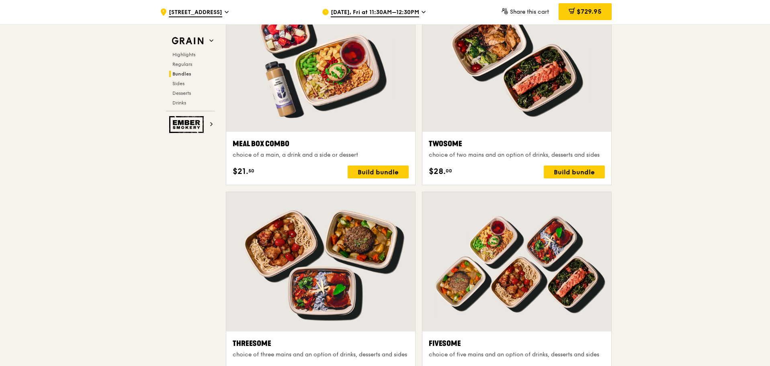
scroll to position [1206, 0]
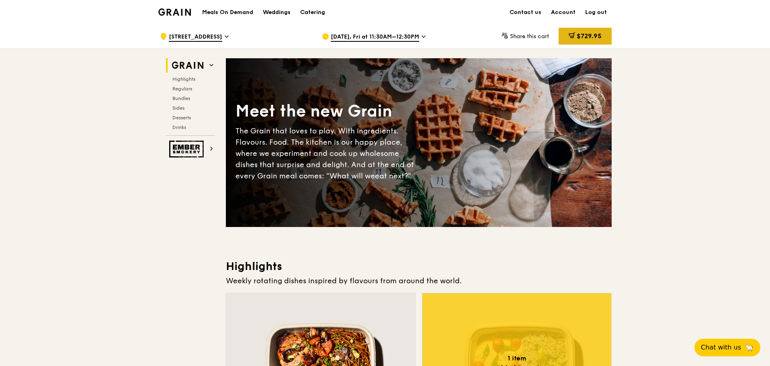
click at [584, 36] on span "$729.95" at bounding box center [589, 36] width 25 height 8
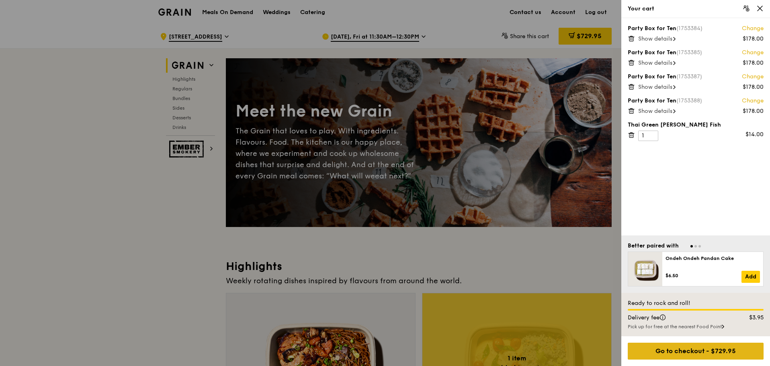
click at [667, 350] on div "Go to checkout - $729.95" at bounding box center [696, 351] width 136 height 17
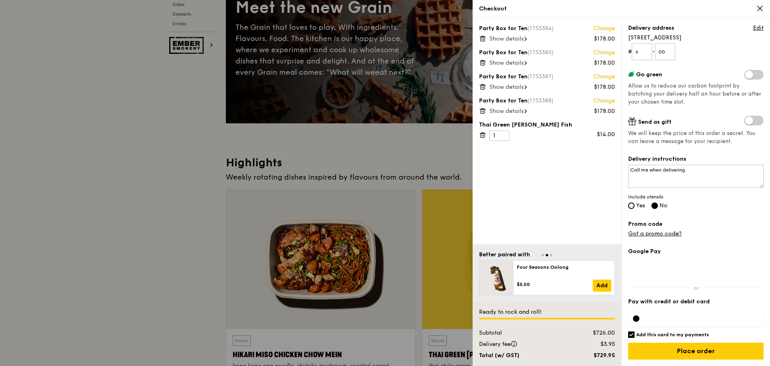
scroll to position [161, 0]
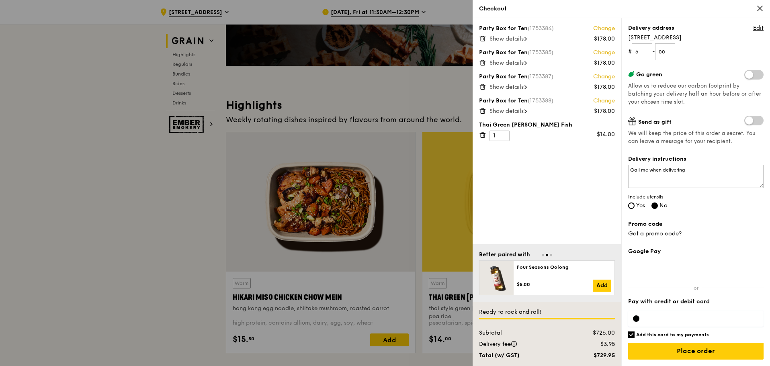
click at [642, 336] on h6 "Add this card to my payments" at bounding box center [672, 335] width 73 height 6
click at [635, 336] on input "Add this card to my payments" at bounding box center [631, 335] width 6 height 6
checkbox input "false"
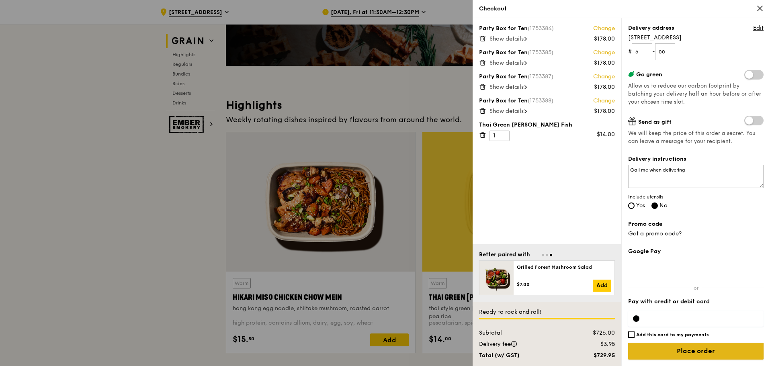
click at [704, 355] on input "Place order" at bounding box center [695, 351] width 135 height 17
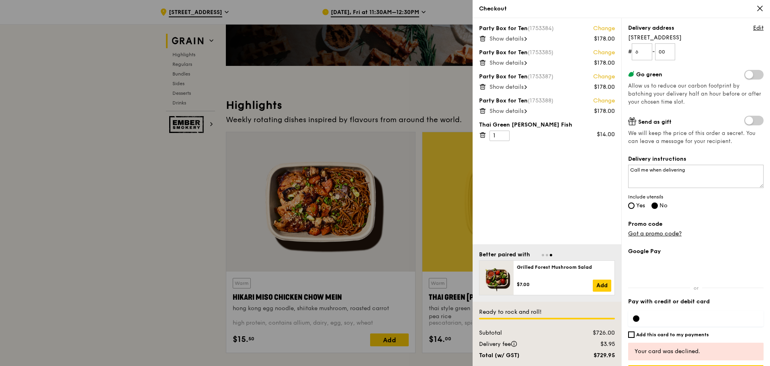
drag, startPoint x: 642, startPoint y: 353, endPoint x: 717, endPoint y: 355, distance: 74.8
click at [717, 355] on div "Your card was declined." at bounding box center [696, 352] width 123 height 8
click at [658, 347] on div "Your card was declined." at bounding box center [695, 352] width 135 height 18
click at [660, 350] on div "Your card was declined." at bounding box center [696, 352] width 123 height 8
click at [642, 349] on div "Your card was declined." at bounding box center [696, 352] width 123 height 8
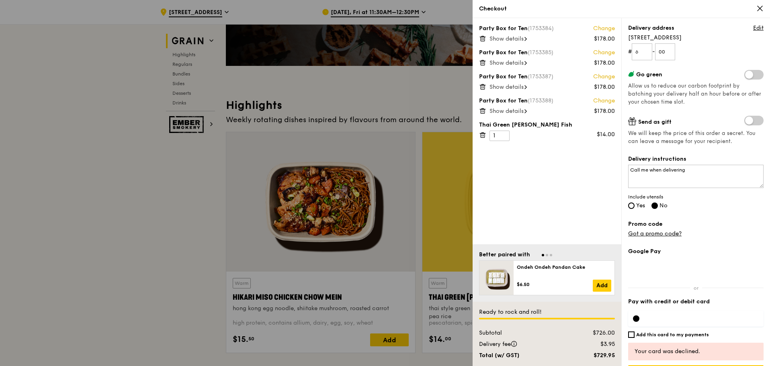
drag, startPoint x: 632, startPoint y: 349, endPoint x: 710, endPoint y: 352, distance: 77.7
click at [710, 352] on div "Your card was declined." at bounding box center [695, 352] width 135 height 18
click at [672, 349] on div "Your card was declined." at bounding box center [696, 352] width 123 height 8
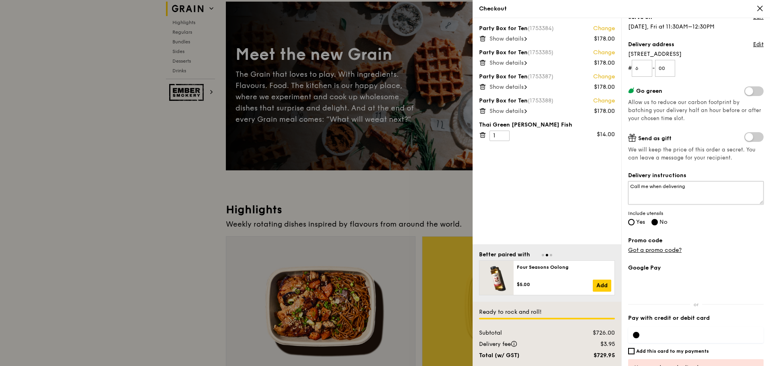
scroll to position [121, 0]
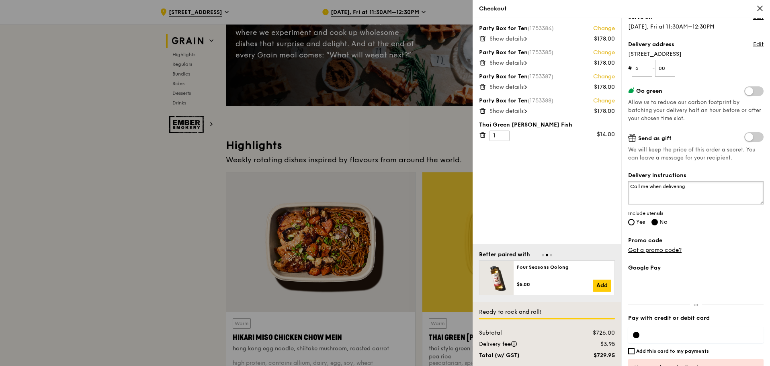
drag, startPoint x: 694, startPoint y: 186, endPoint x: 600, endPoint y: 181, distance: 94.2
click at [600, 181] on div "Party Box for Ten (1753384) Change $178.00 Show details Party Box for Ten (1753…" at bounding box center [622, 192] width 298 height 348
click at [757, 8] on icon at bounding box center [760, 8] width 7 height 7
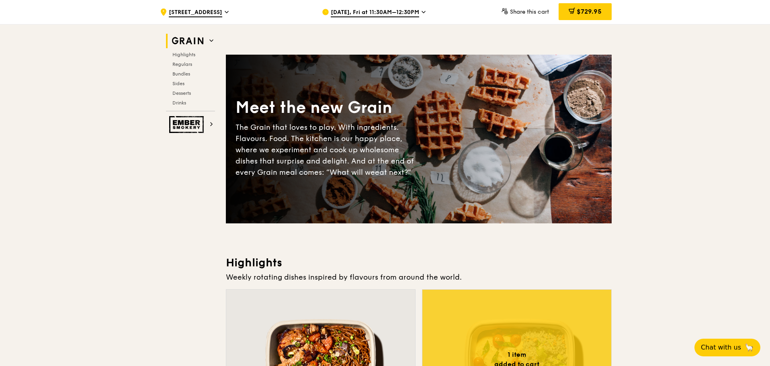
scroll to position [0, 0]
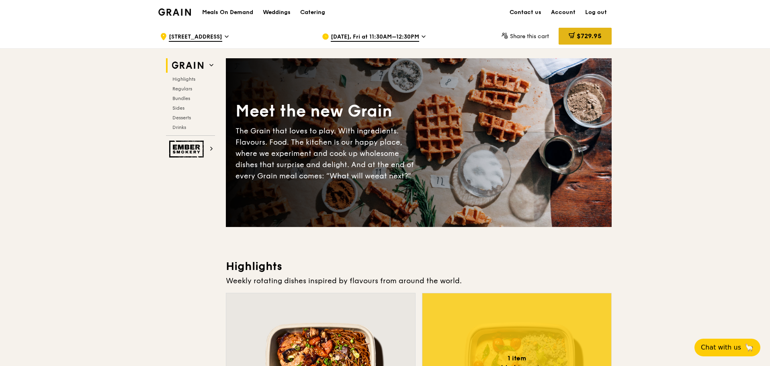
click at [585, 33] on span "$729.95" at bounding box center [589, 36] width 25 height 8
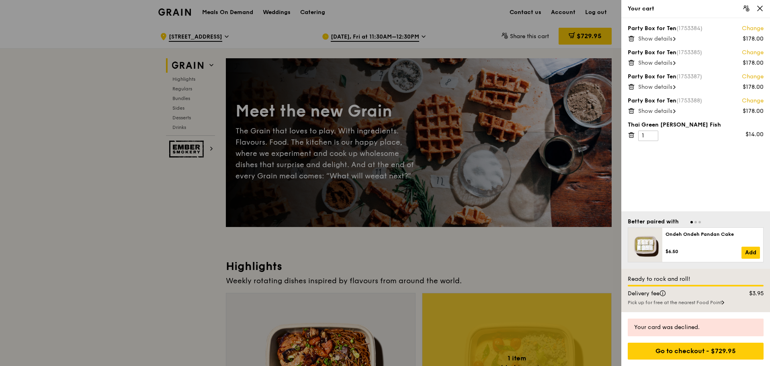
click at [657, 39] on span "Show details" at bounding box center [655, 38] width 34 height 7
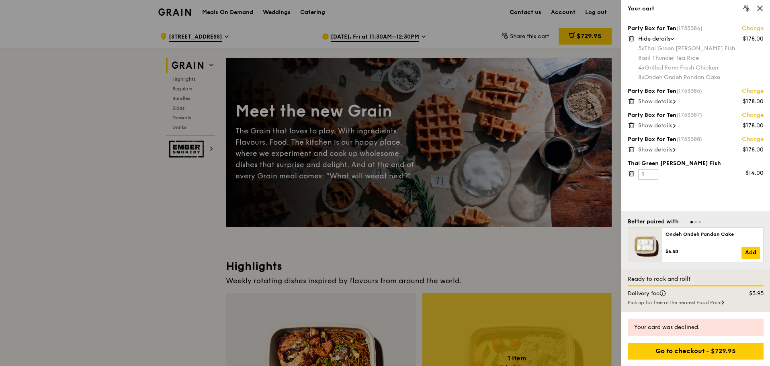
click at [667, 104] on span "Show details" at bounding box center [655, 101] width 34 height 7
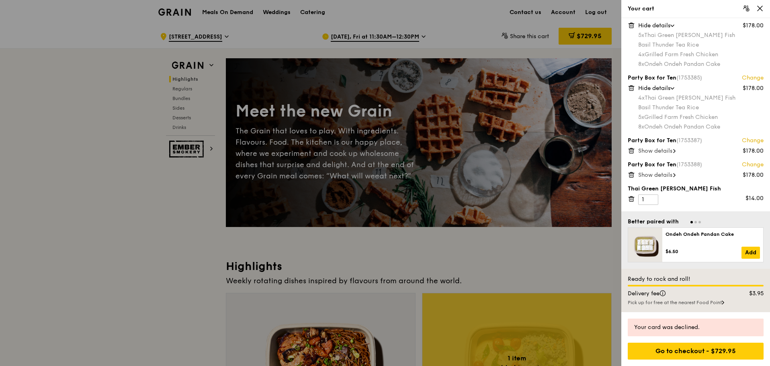
click at [760, 8] on icon at bounding box center [760, 8] width 5 height 5
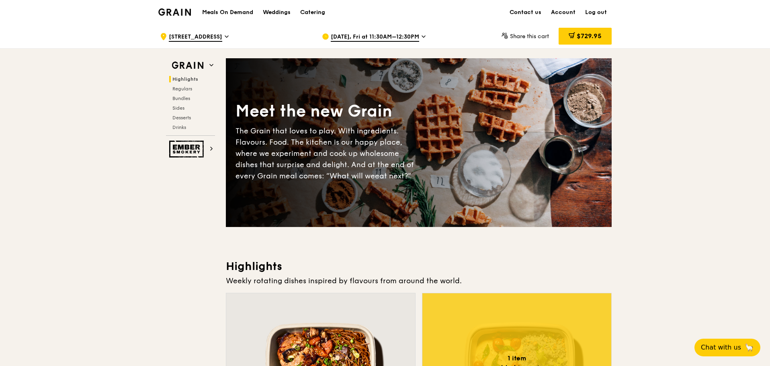
click at [573, 39] on span at bounding box center [572, 36] width 6 height 9
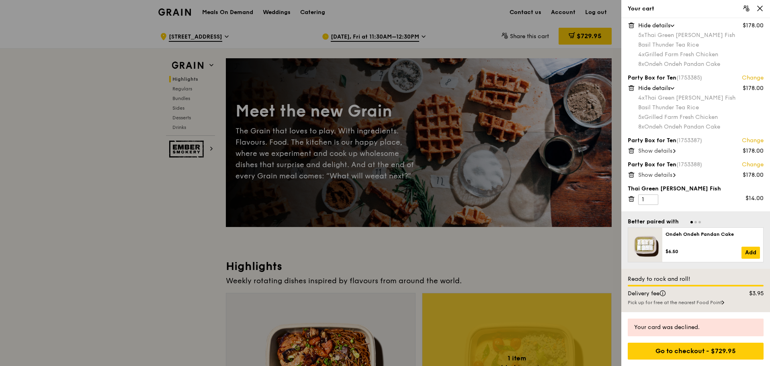
click at [672, 153] on span "Show details" at bounding box center [655, 151] width 34 height 7
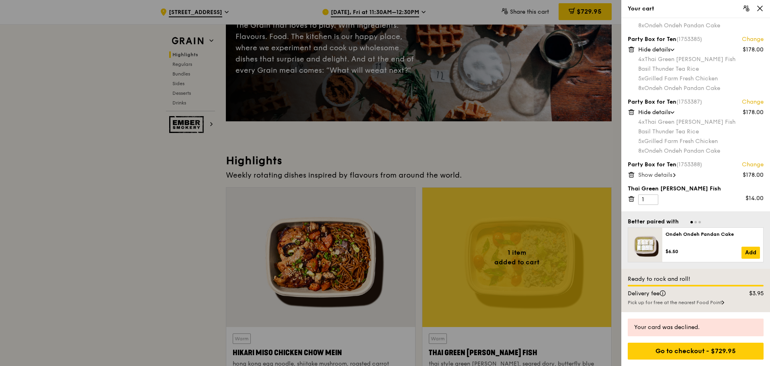
scroll to position [161, 0]
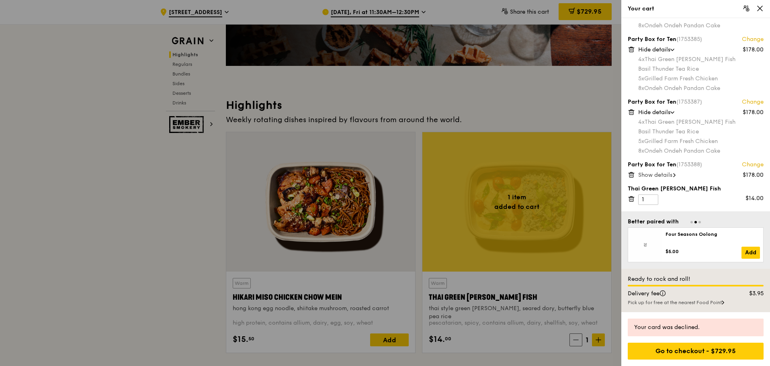
click at [665, 176] on span "Show details" at bounding box center [655, 175] width 34 height 7
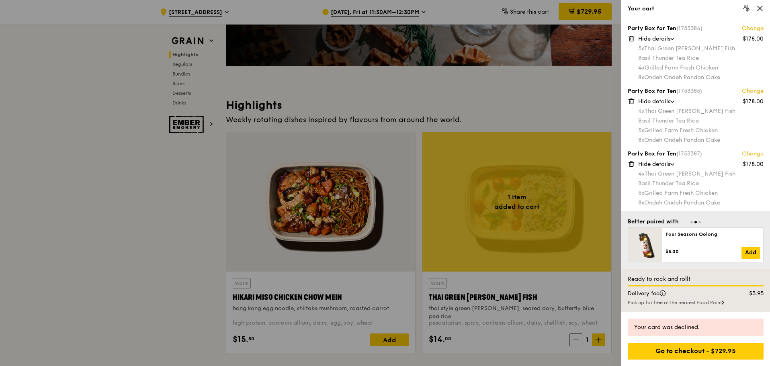
scroll to position [0, 0]
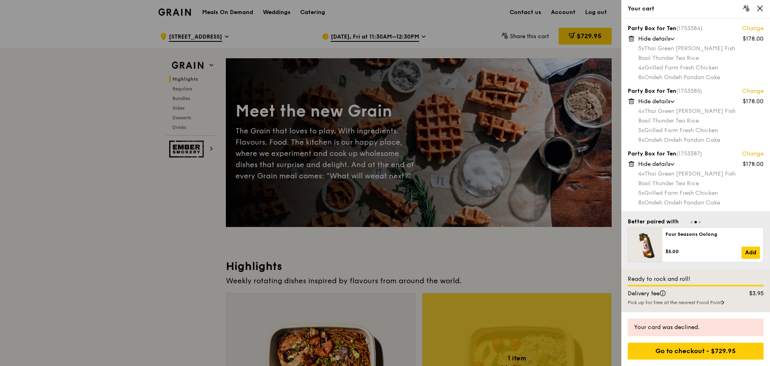
click at [668, 330] on div "Your card was declined." at bounding box center [695, 328] width 123 height 8
click at [633, 164] on icon at bounding box center [631, 163] width 7 height 7
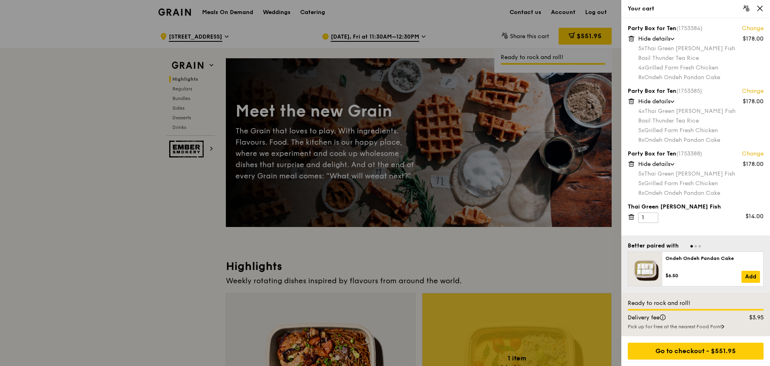
click at [633, 163] on icon at bounding box center [631, 163] width 7 height 7
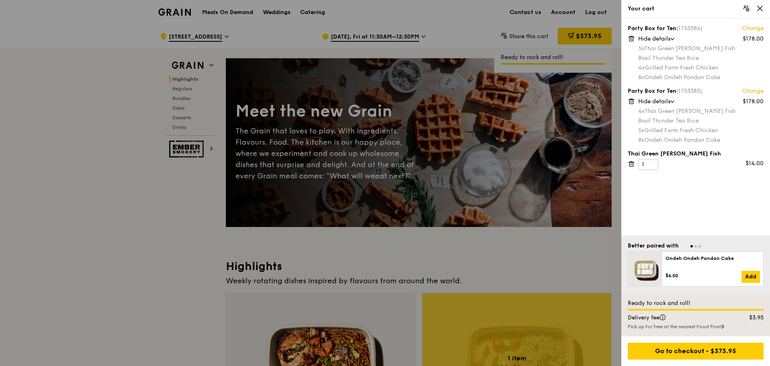
click at [631, 166] on icon at bounding box center [631, 163] width 7 height 7
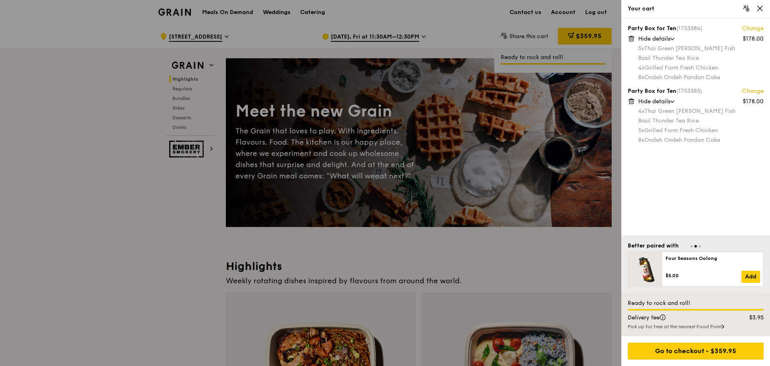
click at [758, 11] on icon at bounding box center [760, 8] width 5 height 5
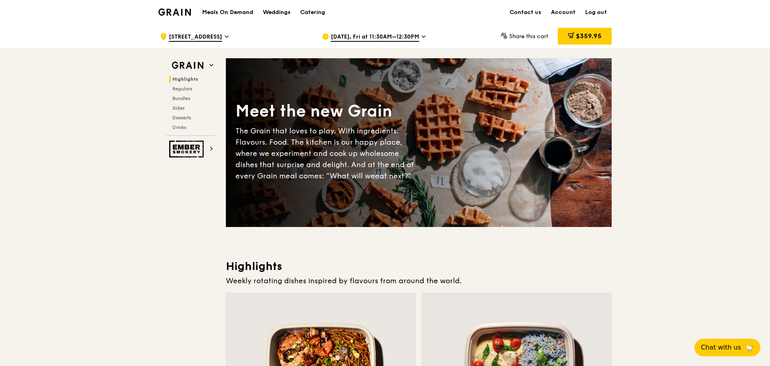
click at [177, 7] on div "Grain logo" at bounding box center [174, 12] width 33 height 24
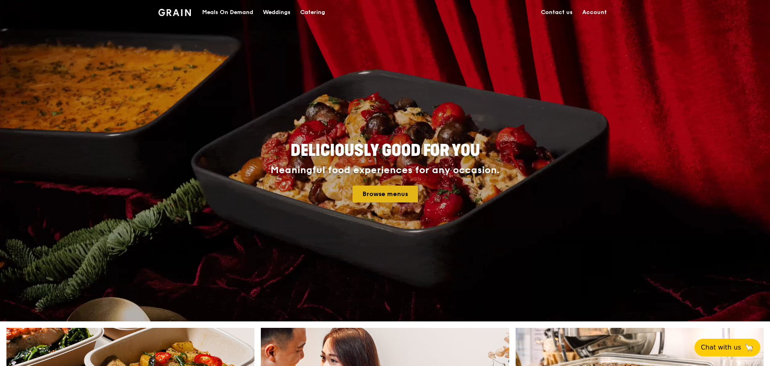
click at [376, 197] on link "Browse menus" at bounding box center [386, 194] width 66 height 17
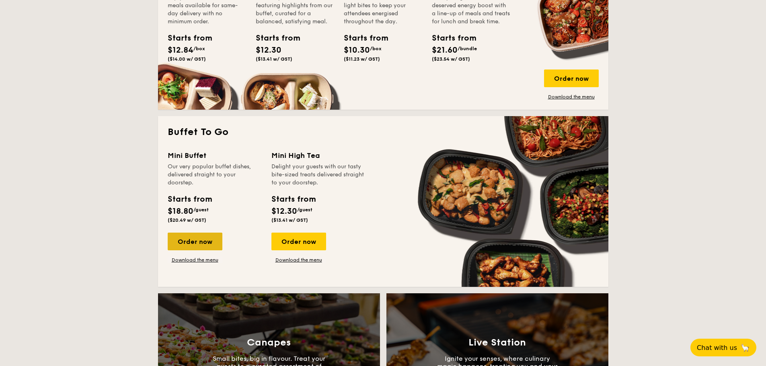
scroll to position [442, 0]
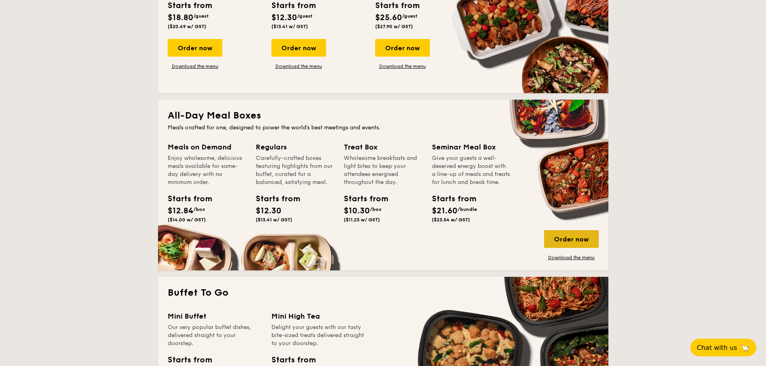
click at [550, 231] on div "Order now" at bounding box center [571, 239] width 55 height 18
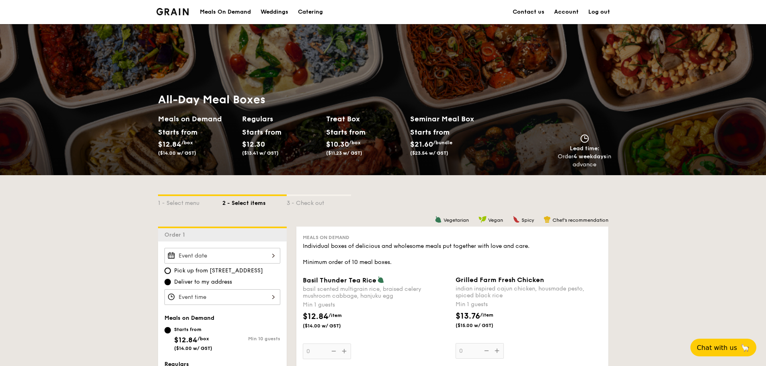
click at [232, 11] on div "Meals On Demand" at bounding box center [225, 12] width 51 height 24
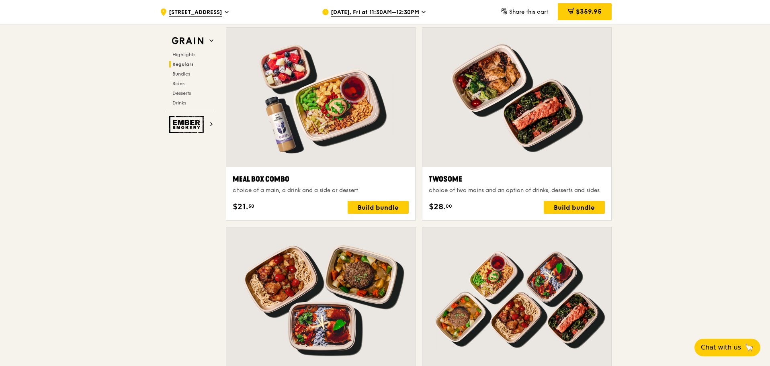
scroll to position [1198, 0]
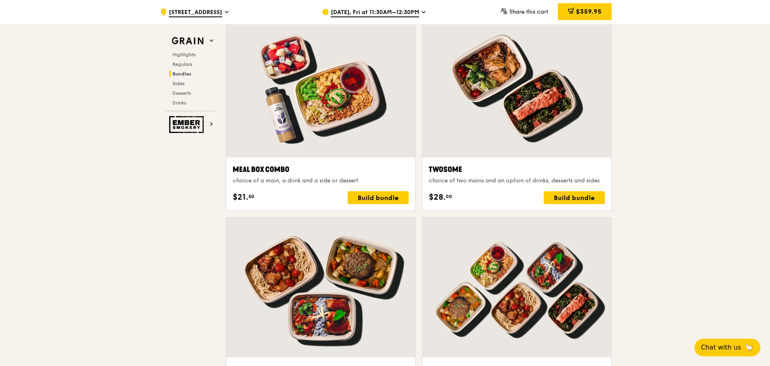
drag, startPoint x: 679, startPoint y: 261, endPoint x: 662, endPoint y: 159, distance: 103.6
click at [593, 10] on span "$359.95" at bounding box center [589, 12] width 26 height 8
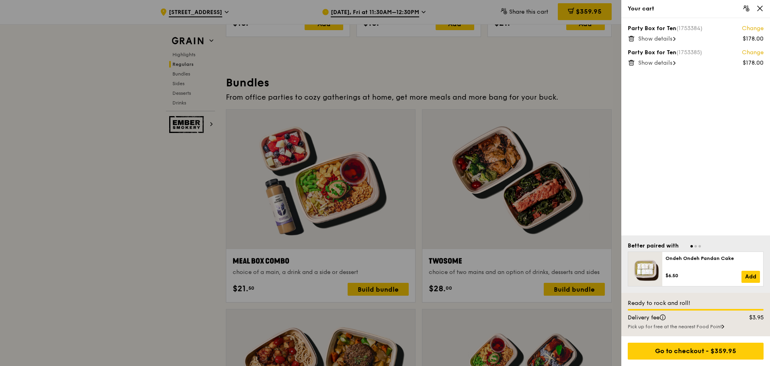
scroll to position [1118, 0]
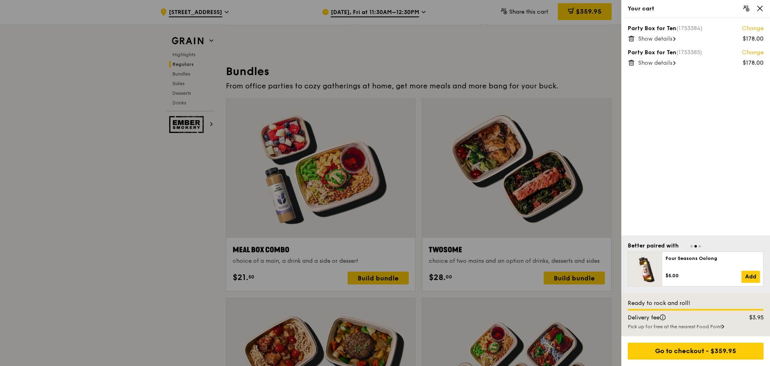
click at [667, 62] on span "Show details" at bounding box center [655, 63] width 34 height 7
click at [661, 37] on span "Show details" at bounding box center [655, 38] width 34 height 7
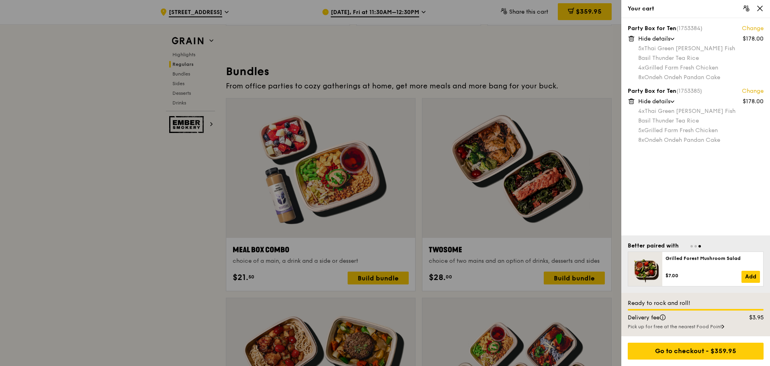
click at [438, 163] on div at bounding box center [385, 183] width 770 height 366
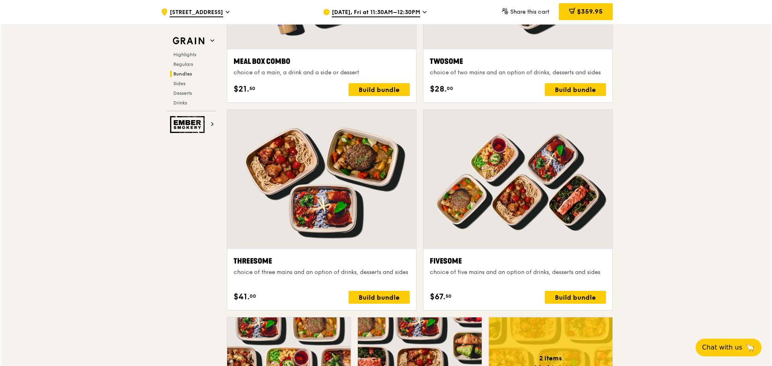
scroll to position [1319, 0]
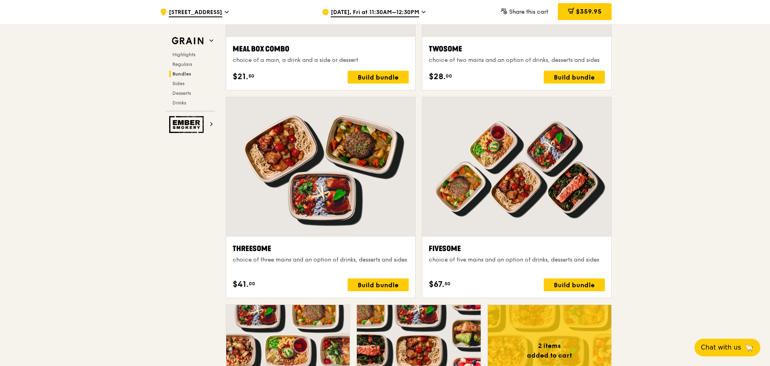
click at [511, 229] on div at bounding box center [517, 167] width 189 height 140
click at [589, 12] on span "$359.95" at bounding box center [589, 12] width 26 height 8
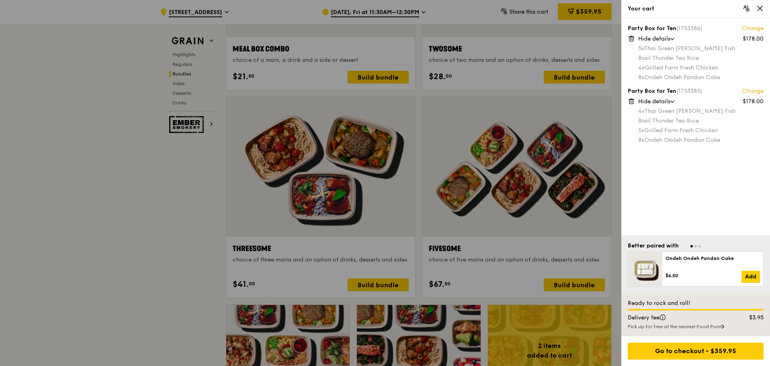
click at [517, 184] on div at bounding box center [385, 183] width 770 height 366
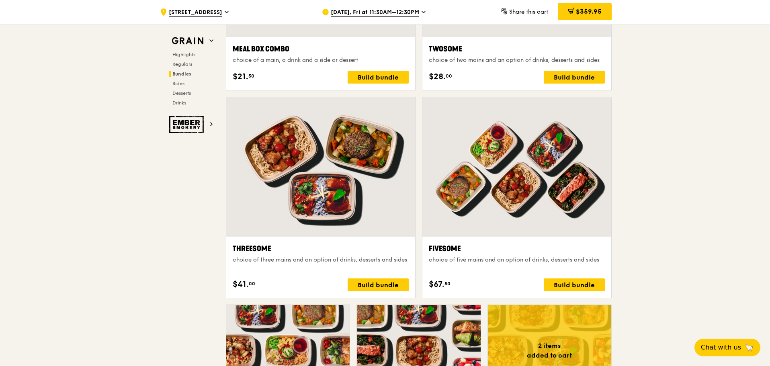
click at [521, 159] on div at bounding box center [517, 167] width 189 height 140
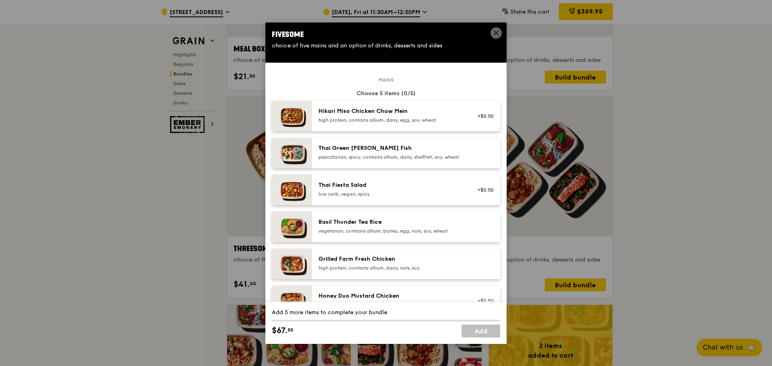
click at [363, 148] on div "Thai Green [PERSON_NAME] Fish" at bounding box center [390, 148] width 144 height 8
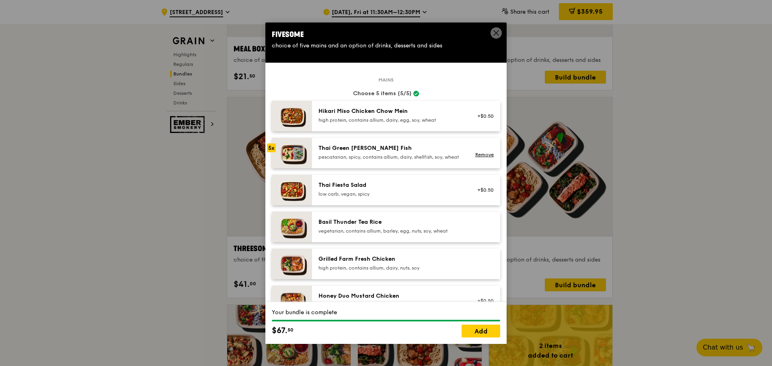
click at [370, 224] on div "Basil Thunder Tea Rice vegetarian, contains allium, barley, egg, nuts, soy, whe…" at bounding box center [406, 227] width 188 height 31
click at [363, 234] on div "vegetarian, contains allium, barley, egg, nuts, soy, wheat" at bounding box center [390, 231] width 144 height 6
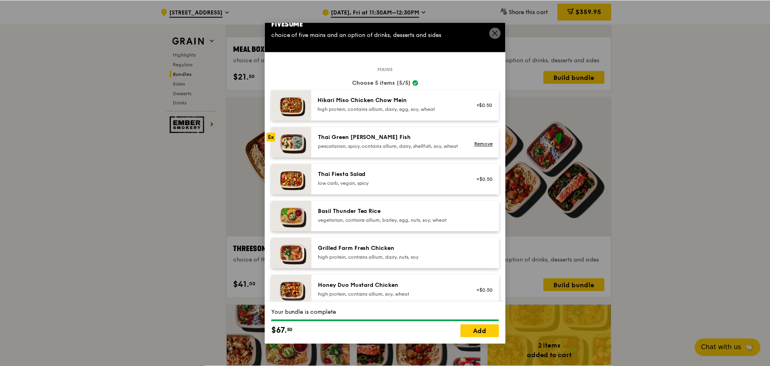
scroll to position [0, 0]
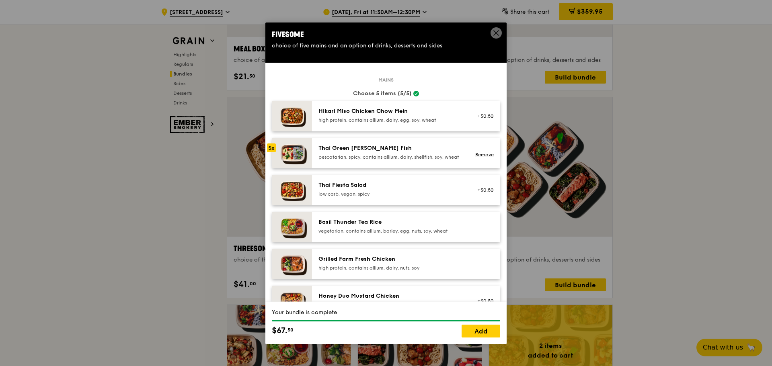
click at [493, 33] on icon at bounding box center [496, 32] width 7 height 7
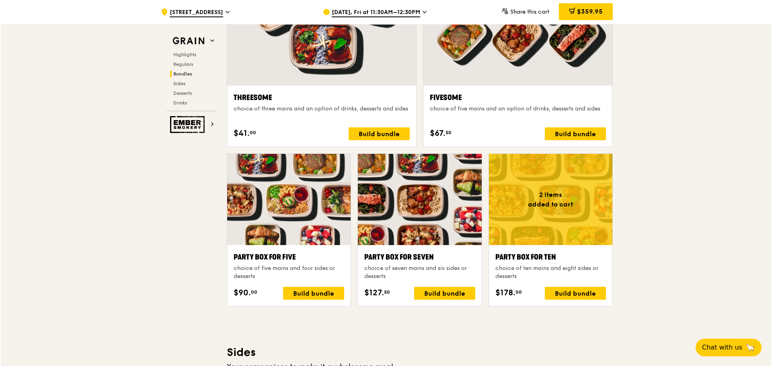
scroll to position [1480, 0]
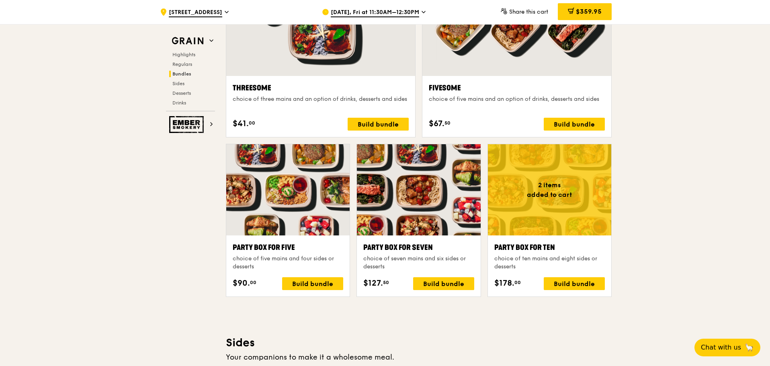
click at [558, 199] on div at bounding box center [549, 189] width 123 height 91
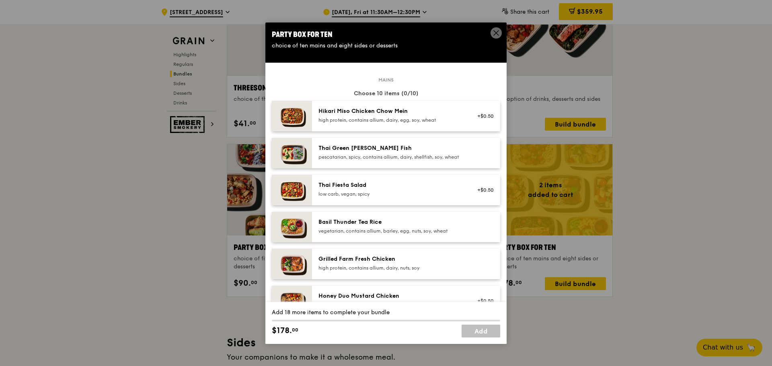
click at [382, 152] on div "Thai Green [PERSON_NAME] Fish" at bounding box center [390, 148] width 144 height 8
click at [383, 152] on div "Thai Green [PERSON_NAME] Fish" at bounding box center [390, 148] width 144 height 8
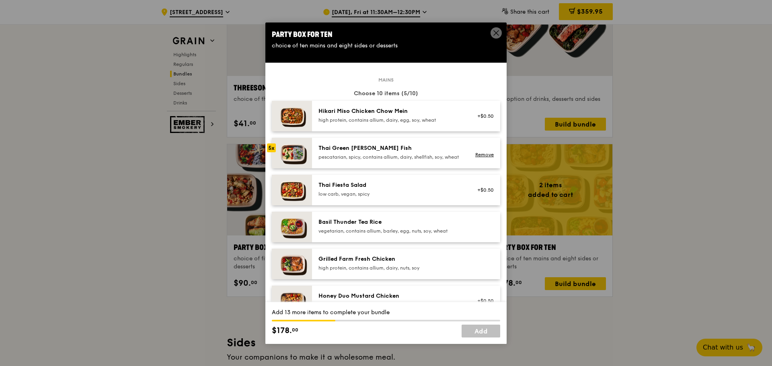
click at [376, 218] on div "Basil Thunder Tea Rice vegetarian, contains allium, barley, egg, nuts, soy, whe…" at bounding box center [406, 227] width 188 height 31
click at [375, 263] on div "Grilled Farm Fresh Chicken" at bounding box center [390, 259] width 144 height 8
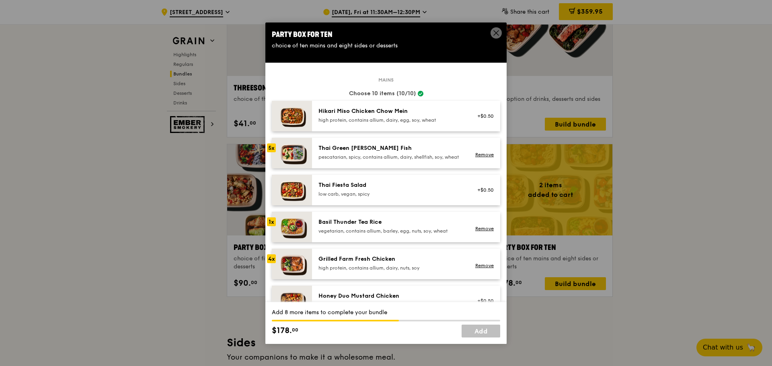
click at [375, 263] on div "Grilled Farm Fresh Chicken" at bounding box center [390, 259] width 144 height 8
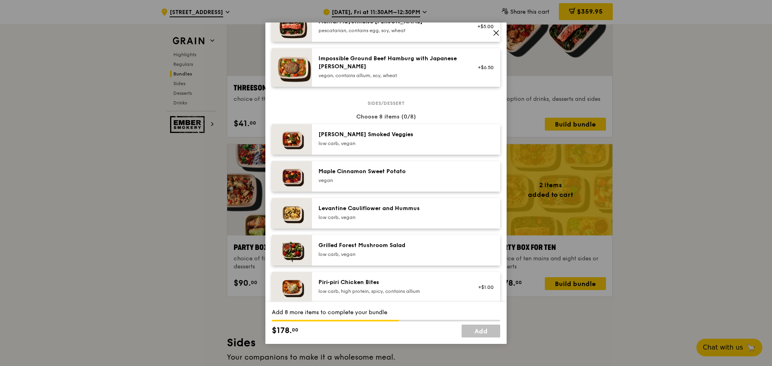
scroll to position [482, 0]
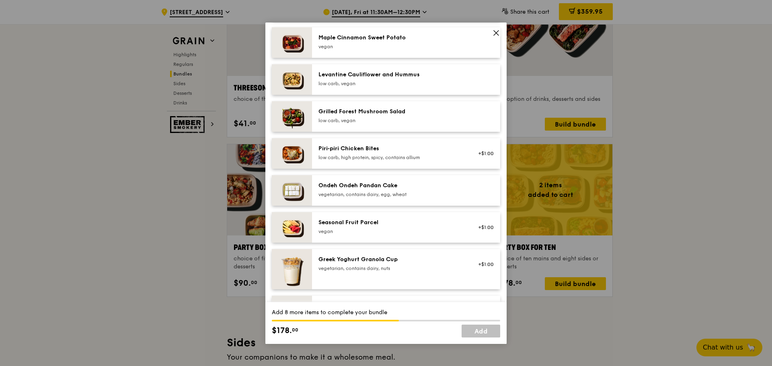
click at [359, 197] on div "Ondeh Ondeh Pandan Cake vegetarian, contains dairy, egg, wheat" at bounding box center [390, 190] width 144 height 16
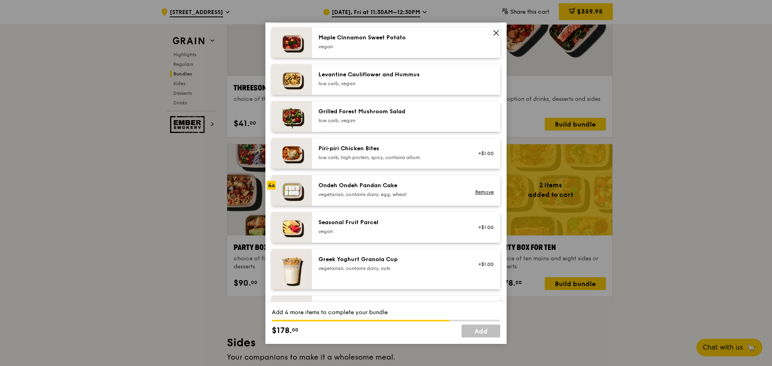
click at [359, 197] on div "Ondeh Ondeh Pandan Cake vegetarian, contains dairy, egg, wheat" at bounding box center [390, 190] width 144 height 16
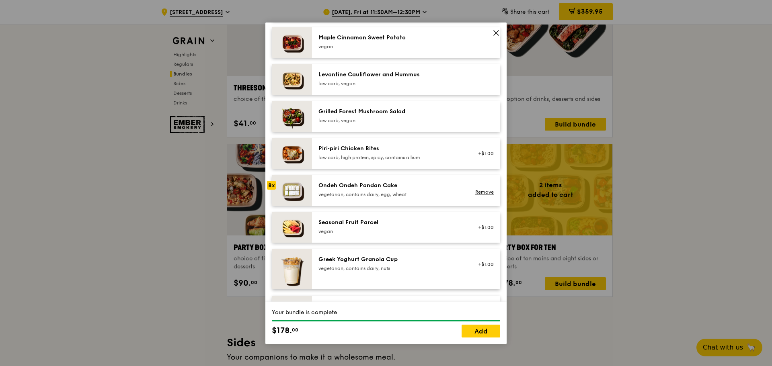
click at [359, 197] on div "Ondeh Ondeh Pandan Cake vegetarian, contains dairy, egg, wheat" at bounding box center [390, 190] width 144 height 16
drag, startPoint x: 482, startPoint y: 331, endPoint x: 651, endPoint y: 312, distance: 170.4
click at [482, 331] on link "Add" at bounding box center [481, 331] width 39 height 13
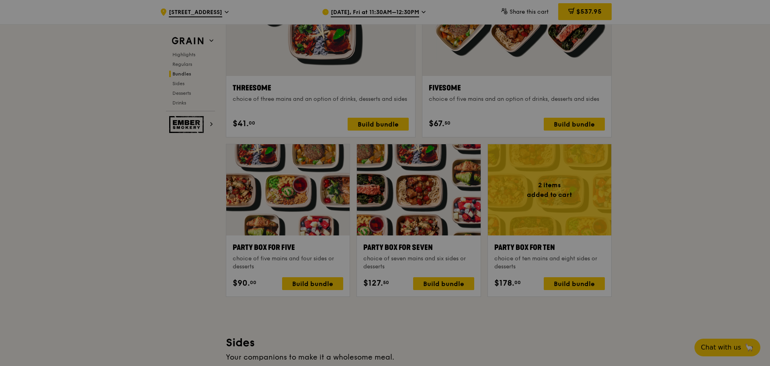
click at [692, 226] on div at bounding box center [385, 183] width 770 height 366
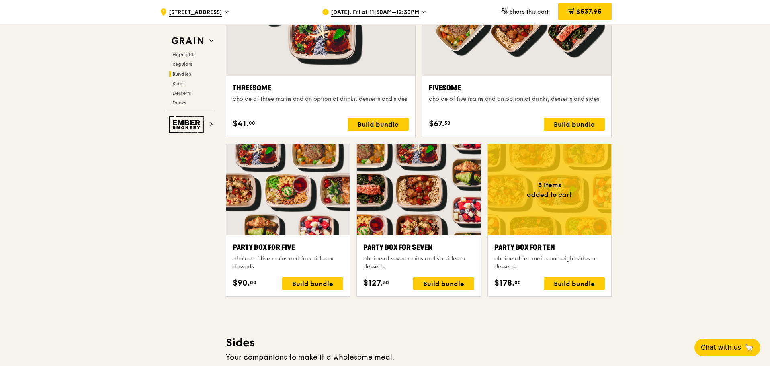
click at [562, 197] on div at bounding box center [549, 189] width 123 height 91
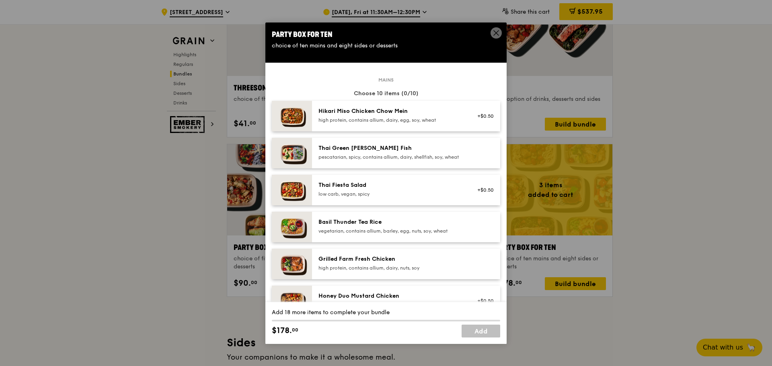
click at [371, 263] on div "Grilled Farm Fresh Chicken" at bounding box center [390, 259] width 144 height 8
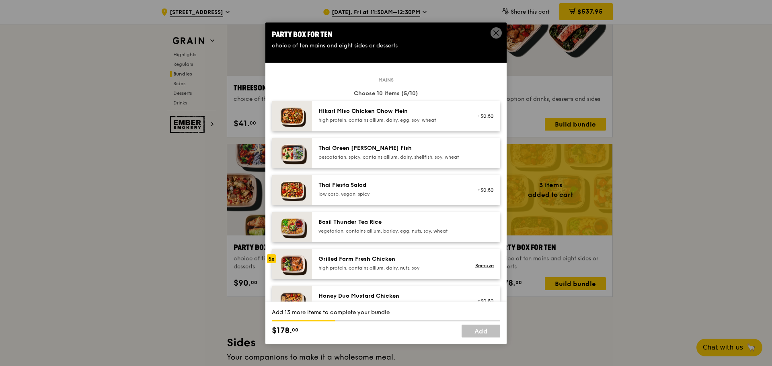
click at [371, 263] on div "Grilled Farm Fresh Chicken" at bounding box center [390, 259] width 144 height 8
click at [363, 185] on div "Thai Fiesta Salad low carb, vegan, spicy +$0.50" at bounding box center [406, 190] width 188 height 31
click at [480, 196] on div "+$0.50 Remove" at bounding box center [483, 190] width 31 height 18
click at [480, 197] on link "Remove" at bounding box center [484, 194] width 18 height 6
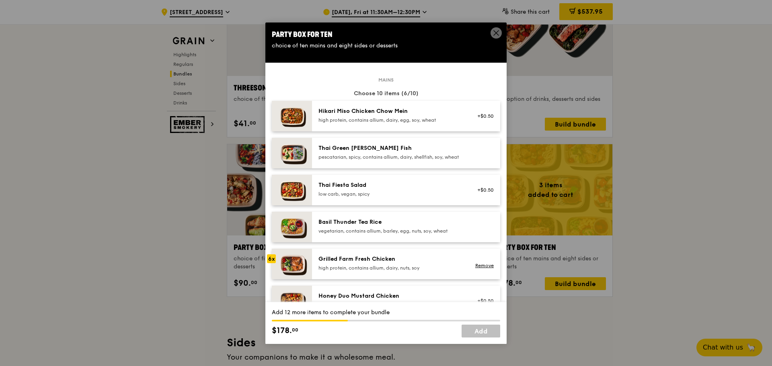
click at [411, 160] on div "pescatarian, spicy, contains allium, dairy, shellfish, soy, wheat" at bounding box center [390, 157] width 144 height 6
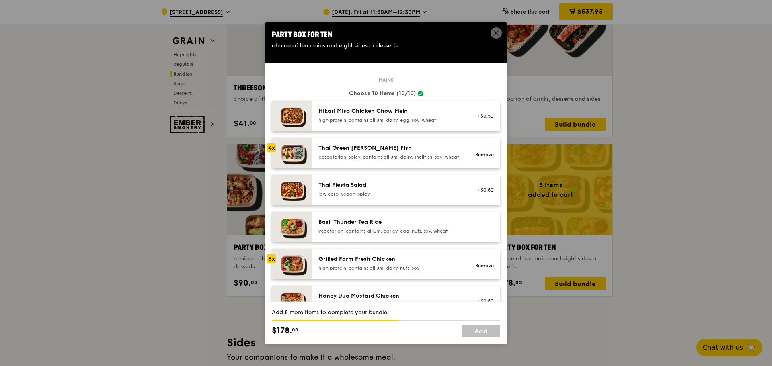
click at [411, 160] on div "pescatarian, spicy, contains allium, dairy, shellfish, soy, wheat" at bounding box center [390, 157] width 144 height 6
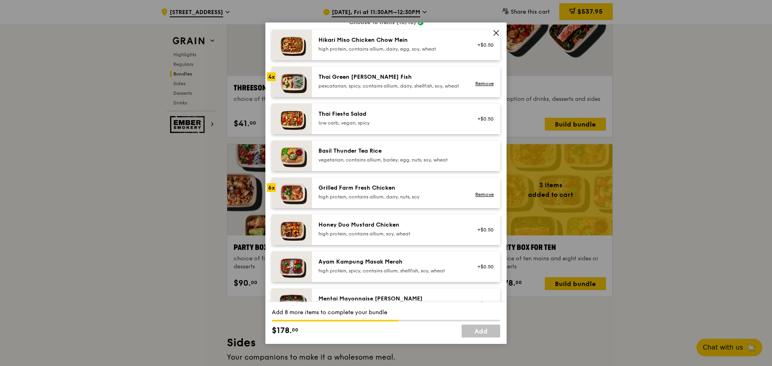
scroll to position [80, 0]
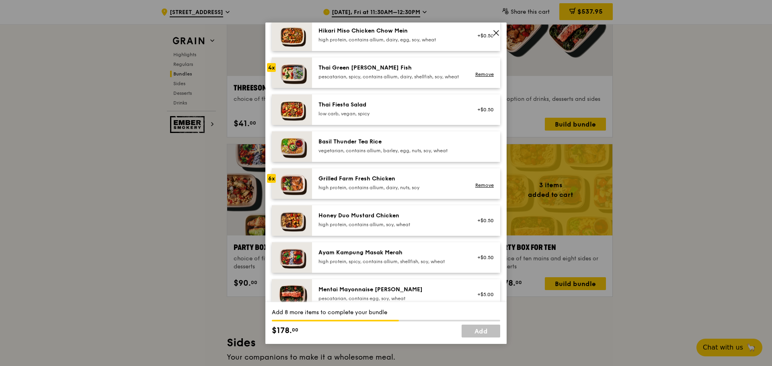
drag, startPoint x: 481, startPoint y: 193, endPoint x: 468, endPoint y: 191, distance: 13.5
click at [481, 188] on link "Remove" at bounding box center [484, 186] width 18 height 6
click at [321, 82] on div "Thai Green [PERSON_NAME] Fish pescatarian, spicy, contains allium, dairy, shell…" at bounding box center [391, 73] width 154 height 18
click at [345, 183] on div "Grilled Farm Fresh Chicken" at bounding box center [390, 179] width 144 height 8
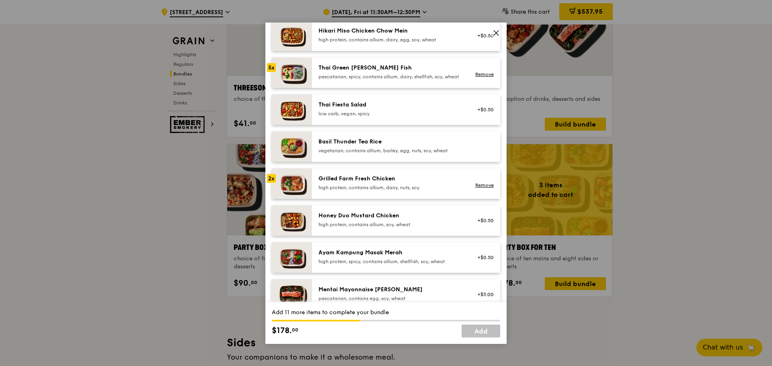
click at [345, 183] on div "Grilled Farm Fresh Chicken" at bounding box center [390, 179] width 144 height 8
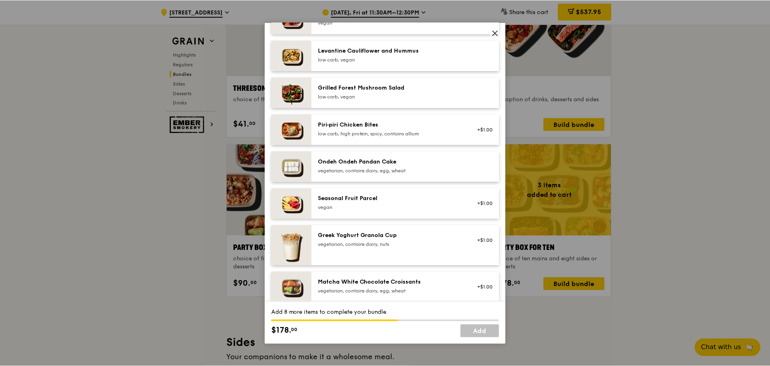
scroll to position [438, 0]
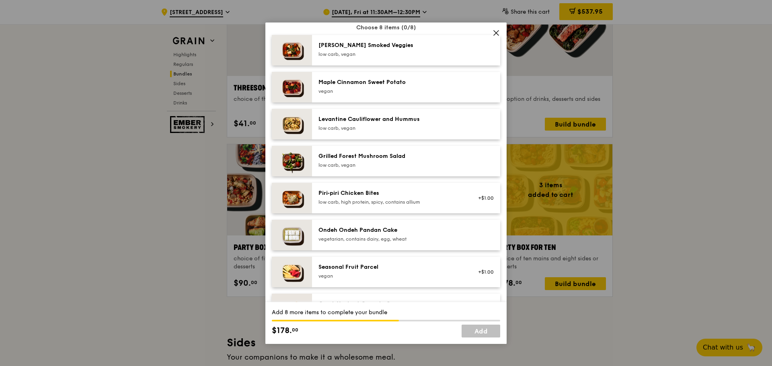
click at [492, 33] on span at bounding box center [495, 32] width 11 height 11
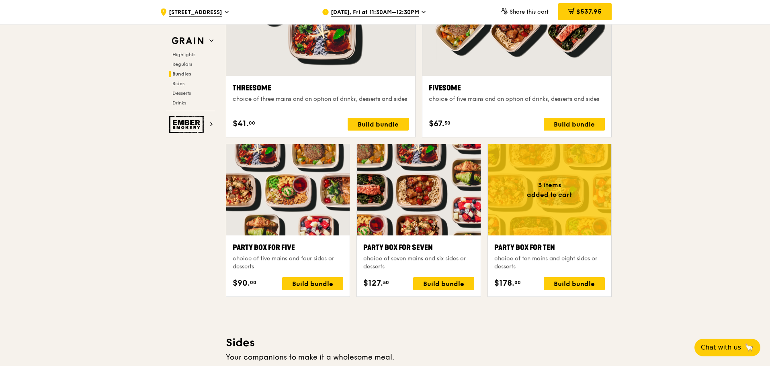
click at [598, 10] on span "$537.95" at bounding box center [589, 12] width 25 height 8
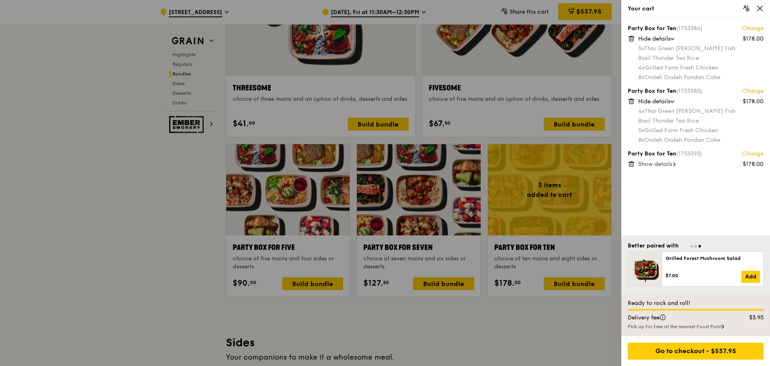
click at [655, 172] on div "Party Box for Ten (1753384) Change $178.00 Hide details 5x Thai Green [PERSON_N…" at bounding box center [696, 127] width 149 height 218
click at [654, 168] on div "Show details" at bounding box center [700, 164] width 125 height 8
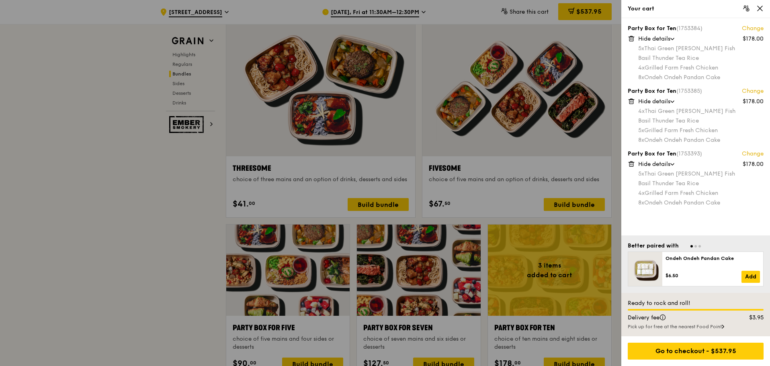
scroll to position [1279, 0]
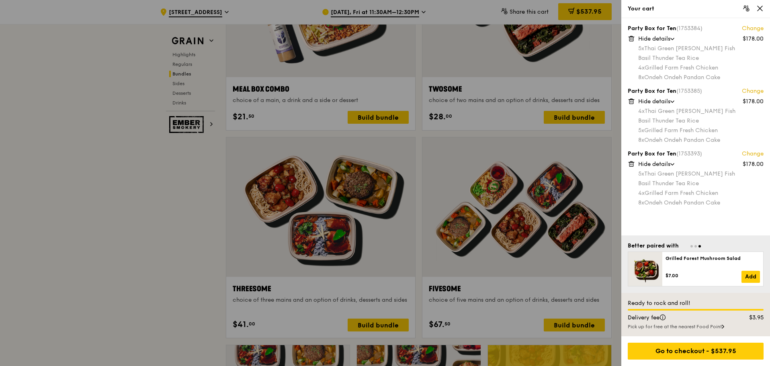
click at [413, 202] on div at bounding box center [385, 183] width 770 height 366
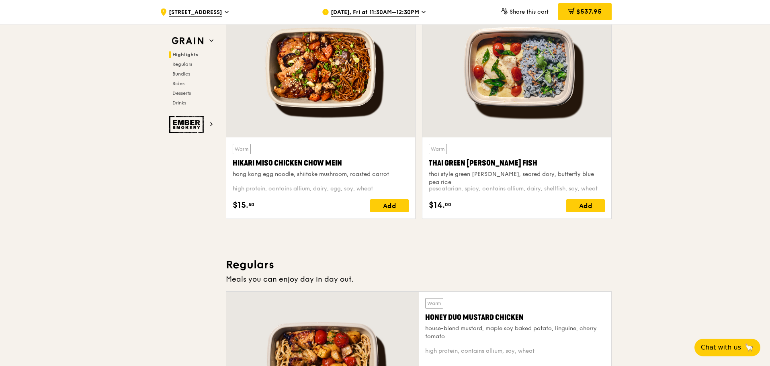
scroll to position [153, 0]
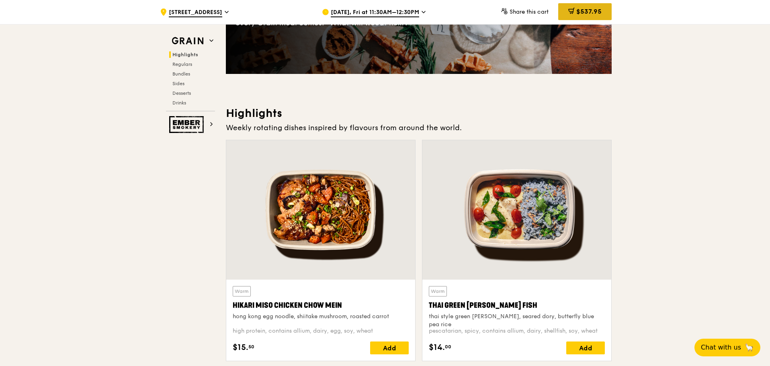
click at [588, 11] on span "$537.95" at bounding box center [589, 12] width 25 height 8
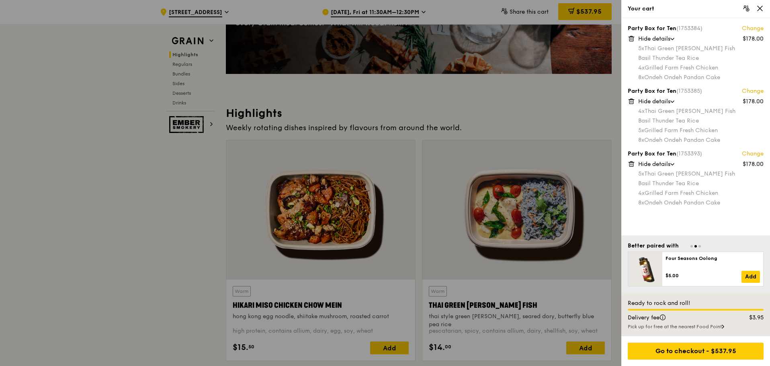
click at [529, 146] on div at bounding box center [385, 183] width 770 height 366
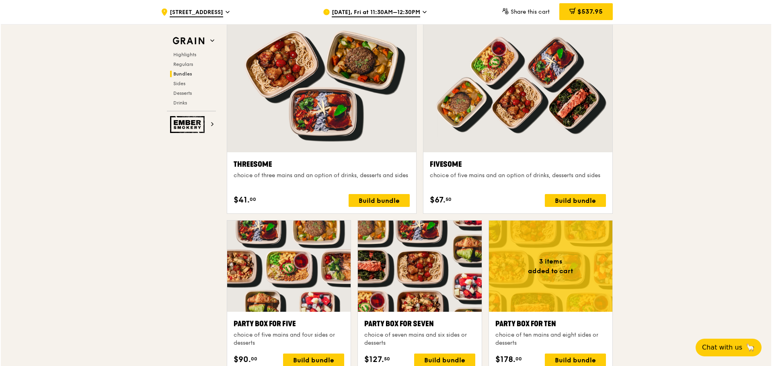
scroll to position [1439, 0]
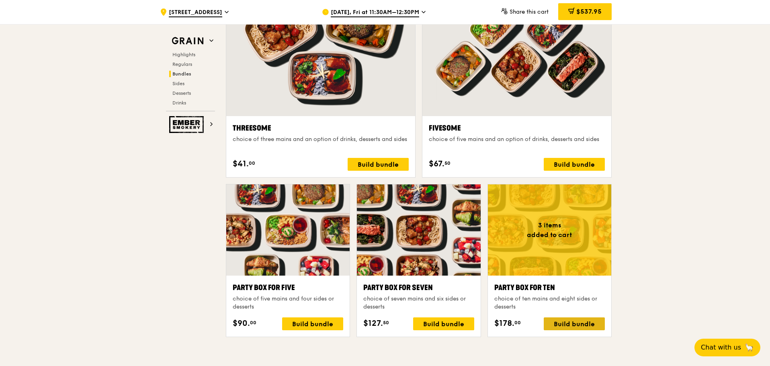
click at [569, 321] on div "Build bundle" at bounding box center [574, 324] width 61 height 13
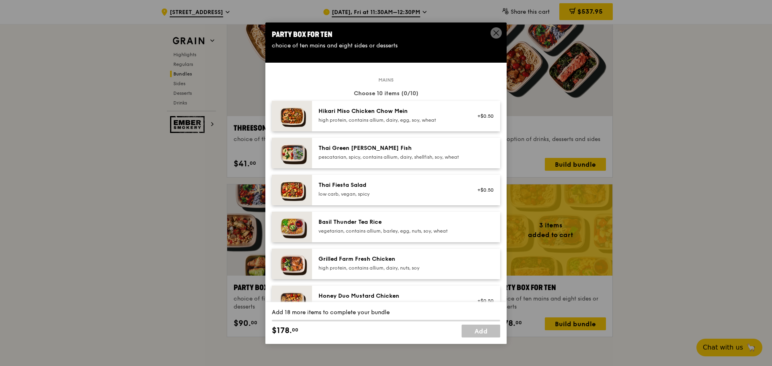
click at [371, 158] on div "pescatarian, spicy, contains allium, dairy, shellfish, soy, wheat" at bounding box center [390, 157] width 144 height 6
click at [371, 157] on div "pescatarian, spicy, contains allium, dairy, shellfish, soy, wheat" at bounding box center [390, 157] width 144 height 6
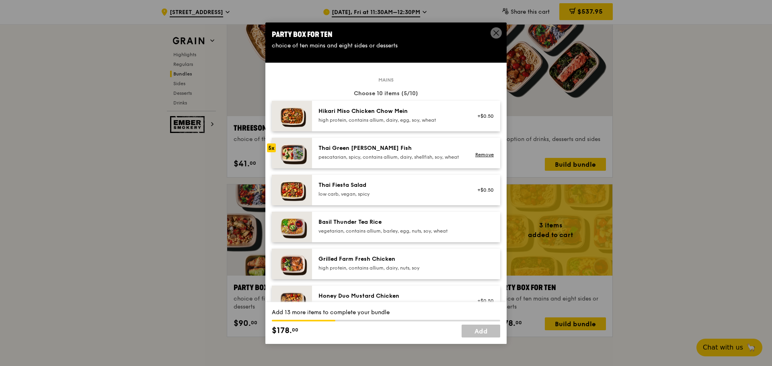
click at [371, 157] on div "pescatarian, spicy, contains allium, dairy, shellfish, soy, wheat" at bounding box center [390, 157] width 144 height 6
click at [479, 158] on link "Remove" at bounding box center [484, 155] width 18 height 6
click at [369, 159] on div "pescatarian, spicy, contains allium, dairy, shellfish, soy, wheat" at bounding box center [390, 157] width 144 height 6
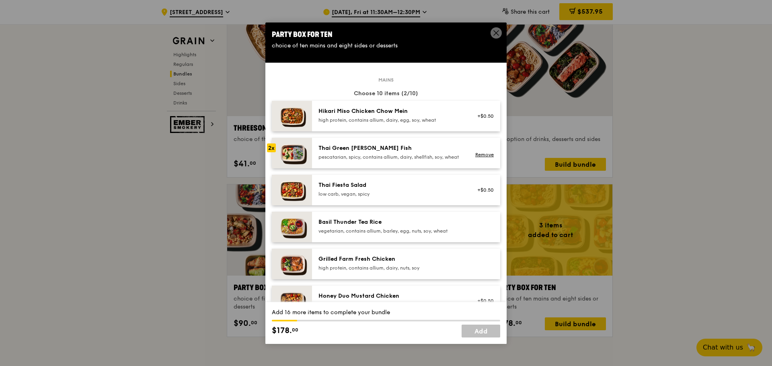
click at [369, 159] on div "pescatarian, spicy, contains allium, dairy, shellfish, soy, wheat" at bounding box center [390, 157] width 144 height 6
click at [358, 263] on div "Grilled Farm Fresh Chicken" at bounding box center [390, 259] width 144 height 8
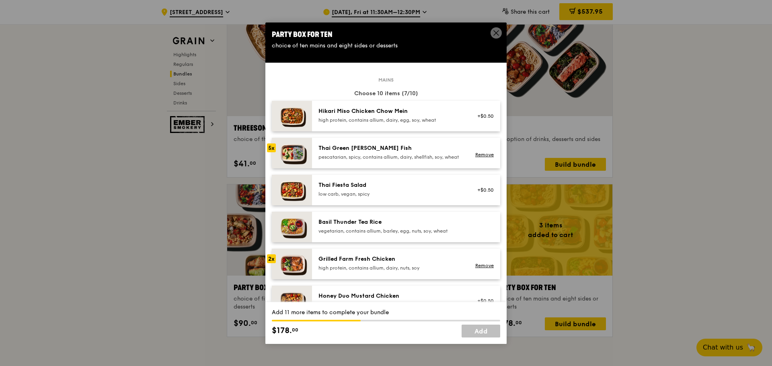
click at [358, 263] on div "Grilled Farm Fresh Chicken" at bounding box center [390, 259] width 144 height 8
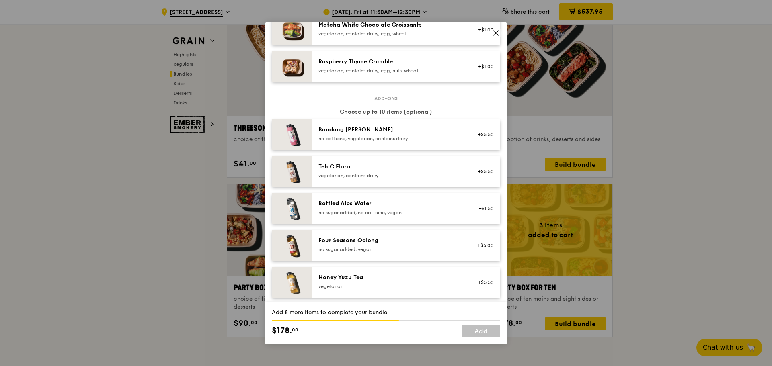
scroll to position [920, 0]
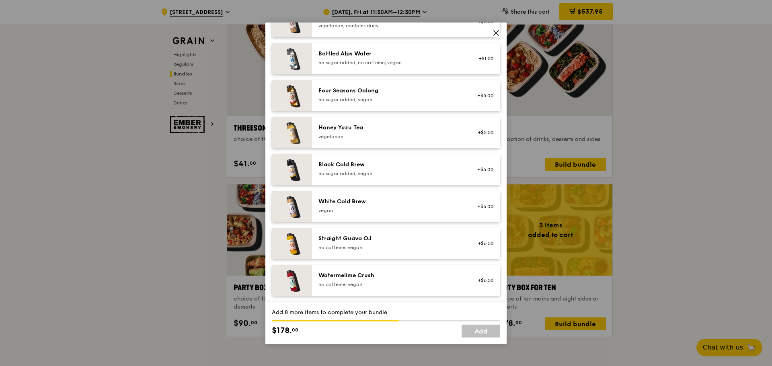
click at [499, 35] on icon at bounding box center [496, 32] width 7 height 7
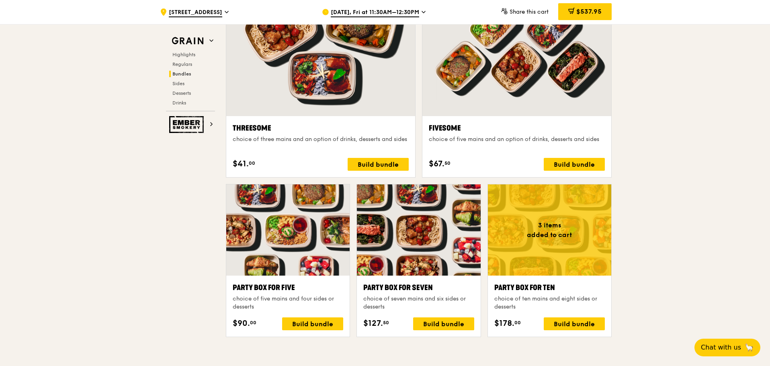
drag, startPoint x: 696, startPoint y: 242, endPoint x: 691, endPoint y: 242, distance: 4.9
click at [696, 242] on div ".cls-1 { fill: none; stroke: #fff; stroke-linecap: round; stroke-linejoin: roun…" at bounding box center [385, 278] width 770 height 3387
click at [576, 318] on div "Build bundle" at bounding box center [574, 324] width 61 height 13
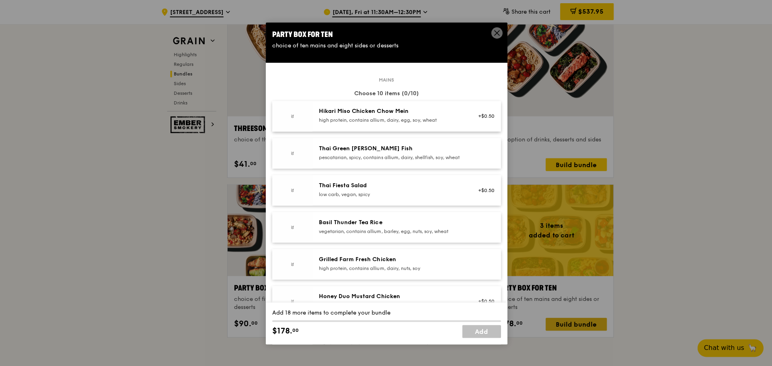
click at [575, 324] on div "Party Box for Ten choice of ten mains and eight sides or desserts Mains Choose …" at bounding box center [386, 183] width 772 height 366
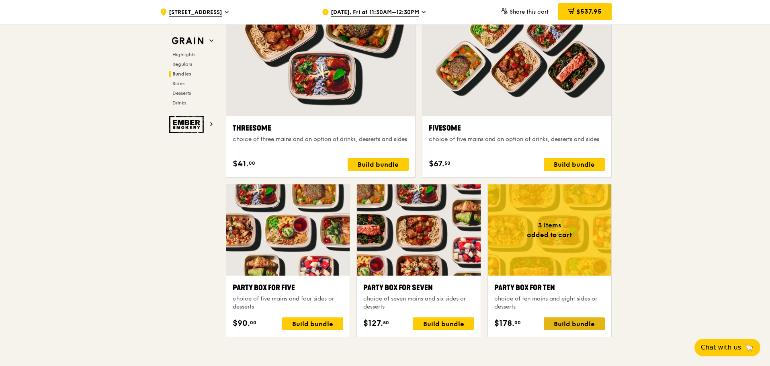
click at [575, 324] on div "Build bundle" at bounding box center [574, 324] width 61 height 13
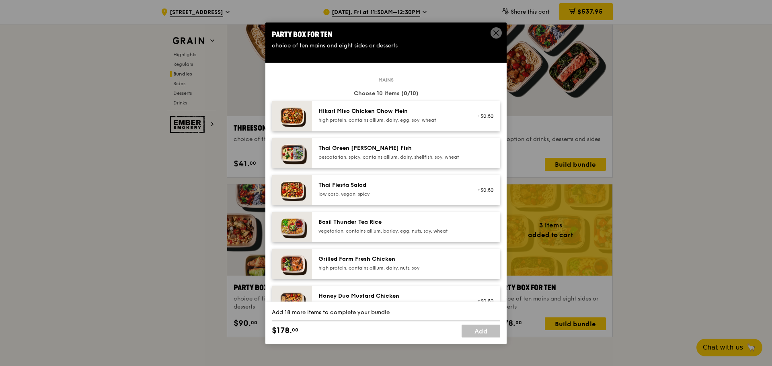
click at [394, 153] on div "Thai Green [PERSON_NAME] Fish pescatarian, spicy, contains allium, dairy, shell…" at bounding box center [390, 152] width 144 height 16
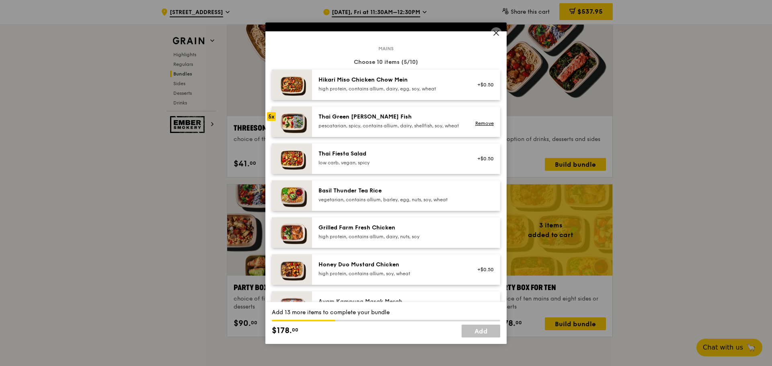
scroll to position [40, 0]
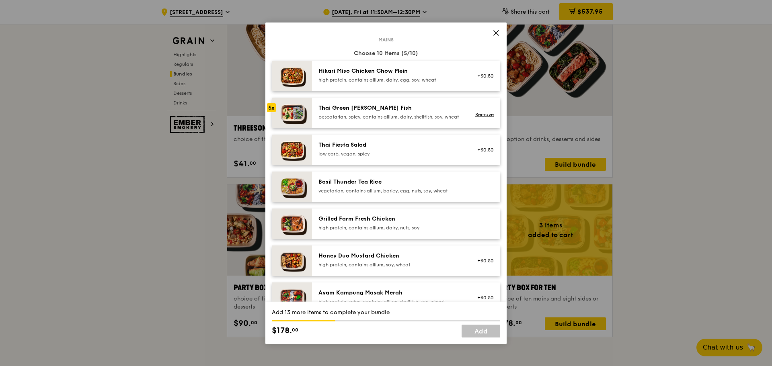
click at [390, 223] on div "Grilled Farm Fresh Chicken" at bounding box center [390, 219] width 144 height 8
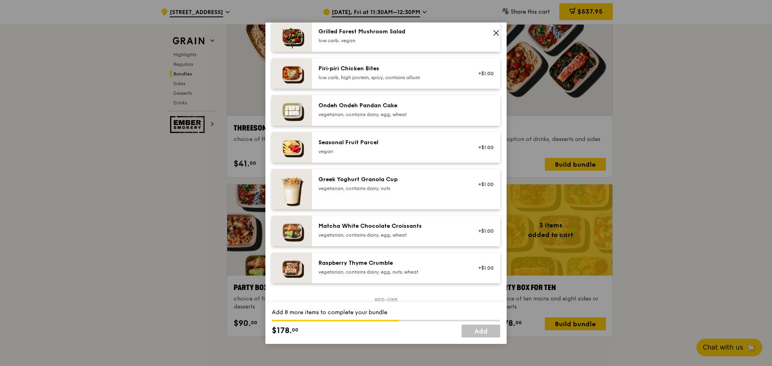
scroll to position [563, 0]
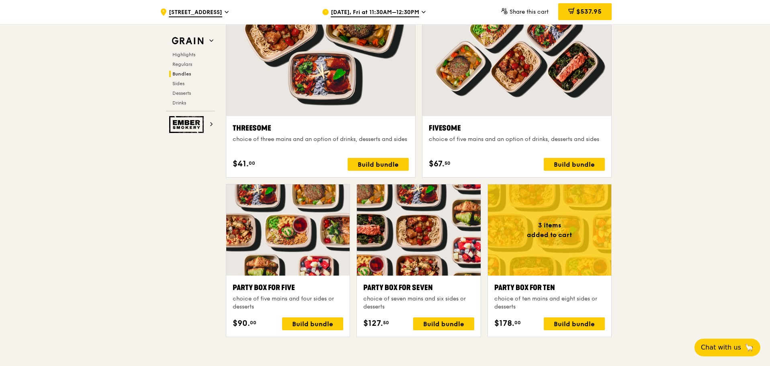
drag, startPoint x: 195, startPoint y: 220, endPoint x: 363, endPoint y: 365, distance: 221.8
click at [558, 318] on div "Build bundle" at bounding box center [574, 324] width 61 height 13
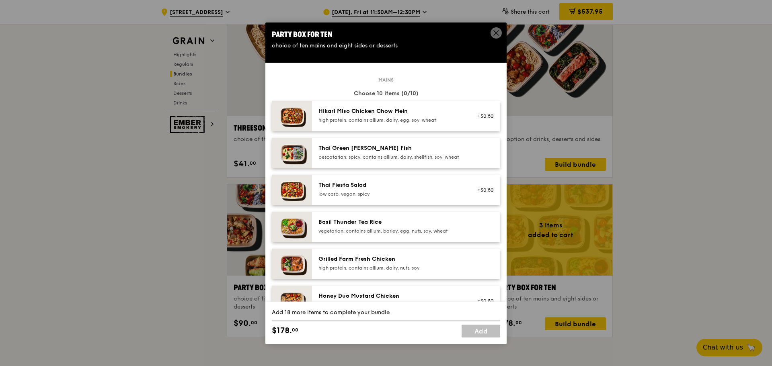
click at [380, 162] on div "Thai Green [PERSON_NAME] Fish pescatarian, spicy, contains allium, dairy, shell…" at bounding box center [391, 153] width 154 height 18
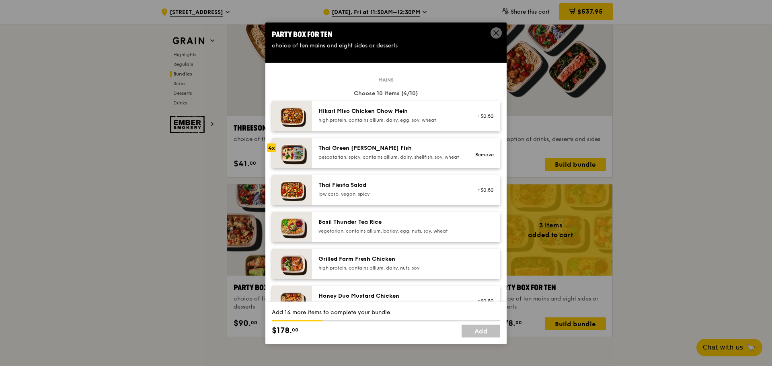
click at [380, 162] on div "Thai Green [PERSON_NAME] Fish pescatarian, spicy, contains allium, dairy, shell…" at bounding box center [391, 153] width 154 height 18
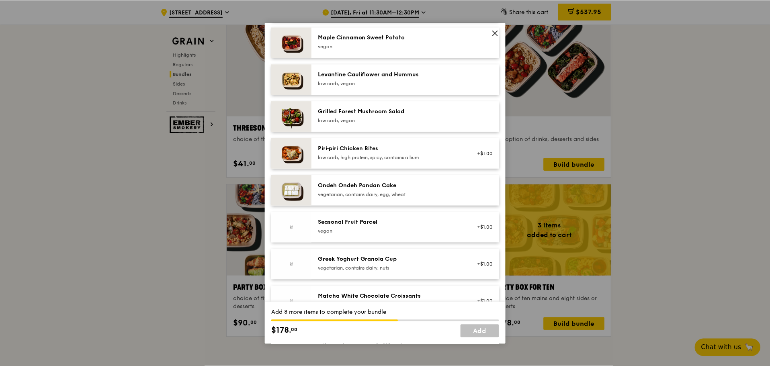
scroll to position [603, 0]
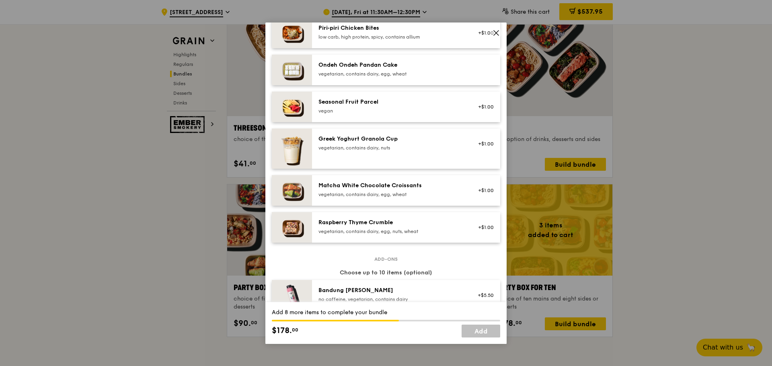
click at [355, 77] on div "vegetarian, contains dairy, egg, wheat" at bounding box center [390, 74] width 144 height 6
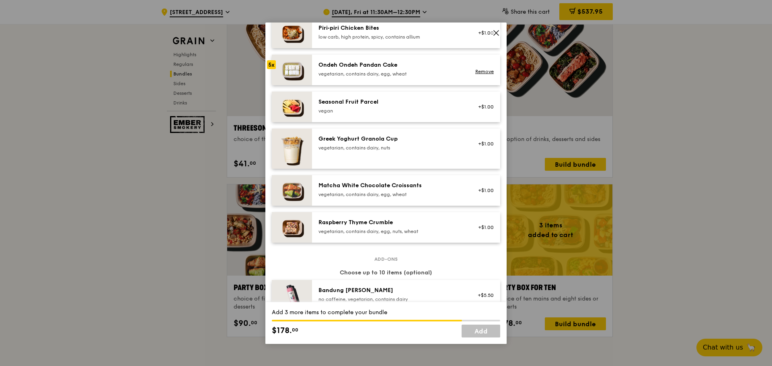
click at [355, 77] on div "vegetarian, contains dairy, egg, wheat" at bounding box center [390, 74] width 144 height 6
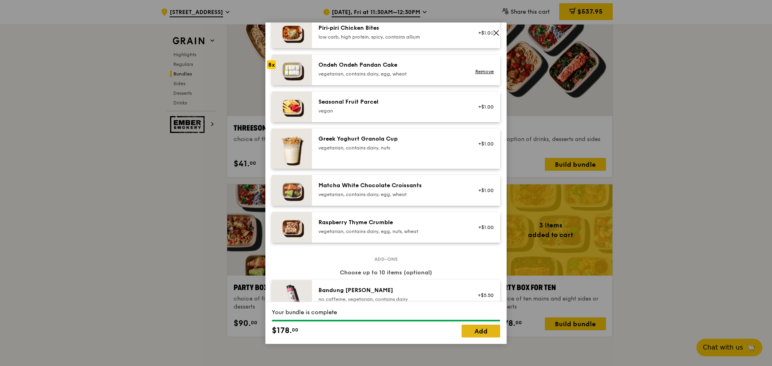
click at [478, 335] on link "Add" at bounding box center [481, 331] width 39 height 13
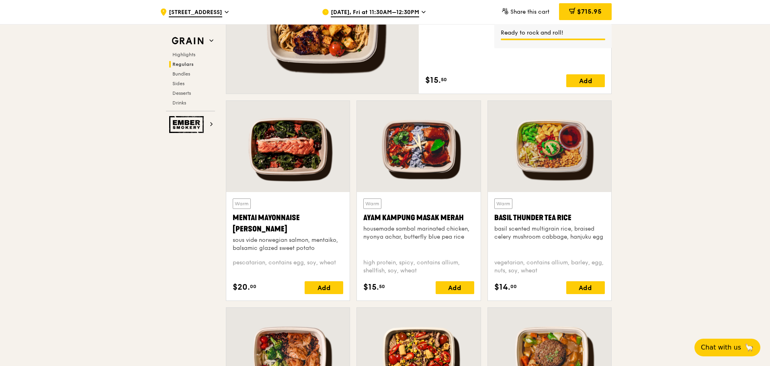
scroll to position [876, 0]
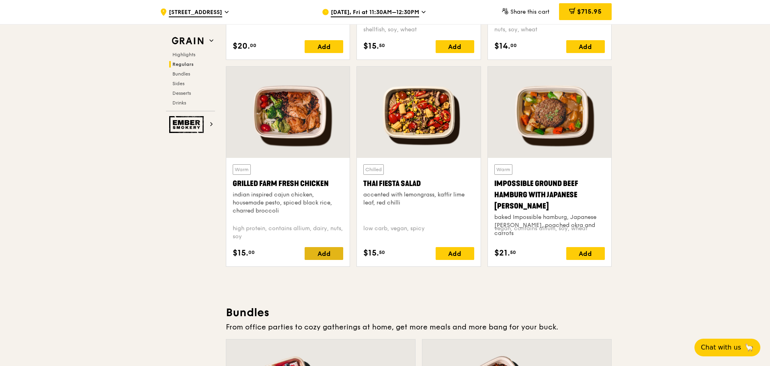
click at [324, 253] on div "Add" at bounding box center [324, 253] width 39 height 13
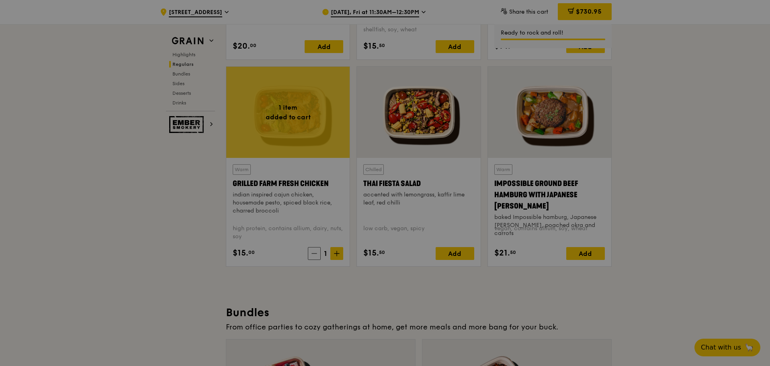
click at [603, 10] on div at bounding box center [385, 183] width 770 height 366
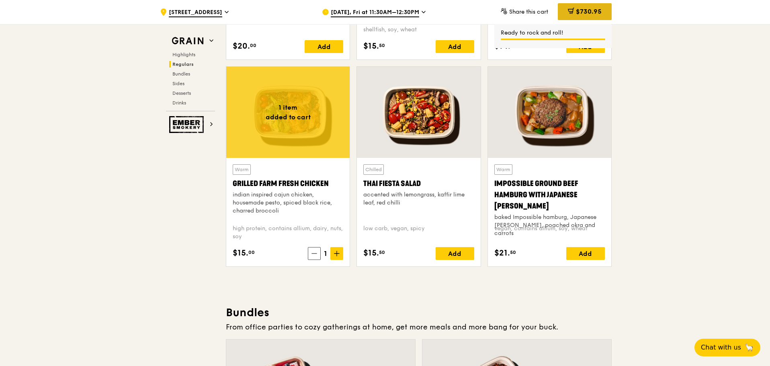
click at [585, 10] on span "$730.95" at bounding box center [589, 12] width 26 height 8
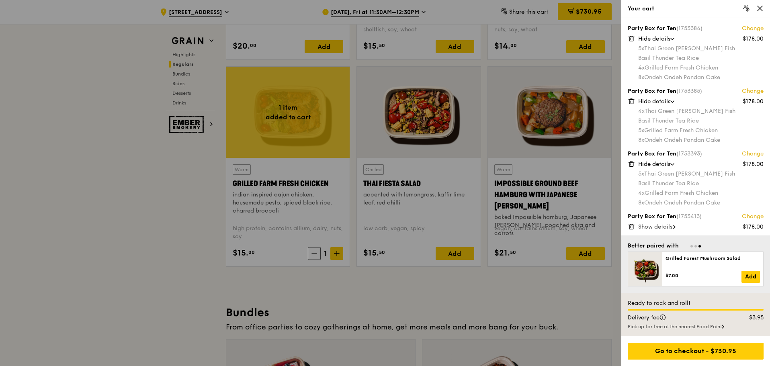
click at [349, 248] on div at bounding box center [385, 183] width 770 height 366
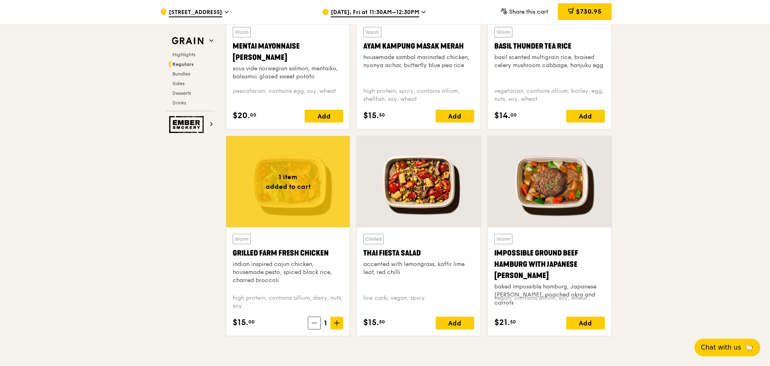
scroll to position [836, 0]
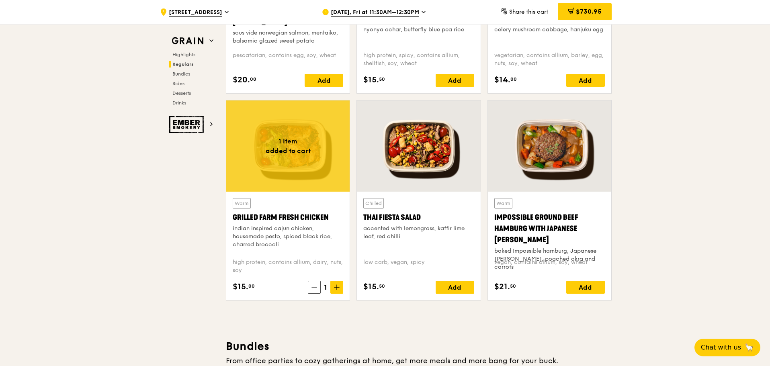
scroll to position [885, 0]
